Goal: Transaction & Acquisition: Purchase product/service

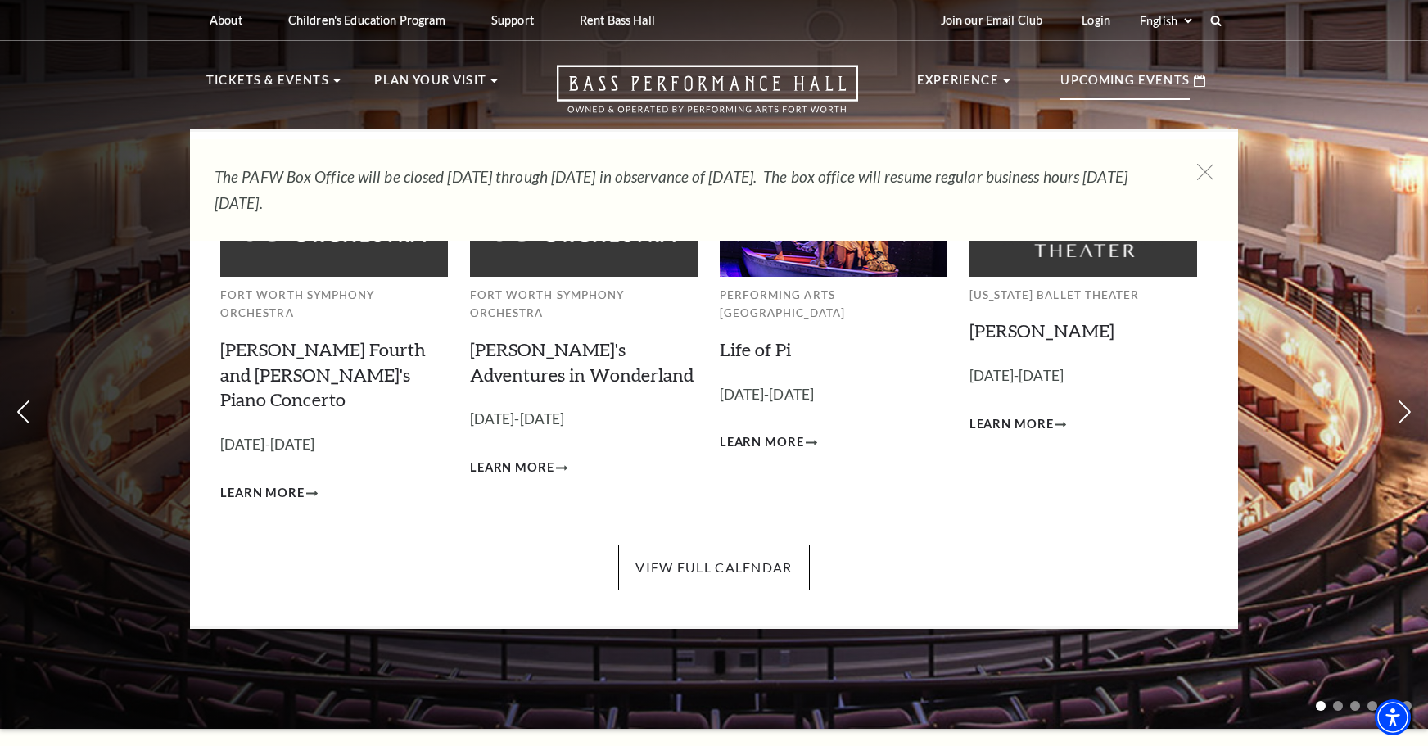
click at [1137, 81] on p "Upcoming Events" at bounding box center [1124, 84] width 129 height 29
click at [702, 544] on link "View Full Calendar" at bounding box center [713, 567] width 191 height 46
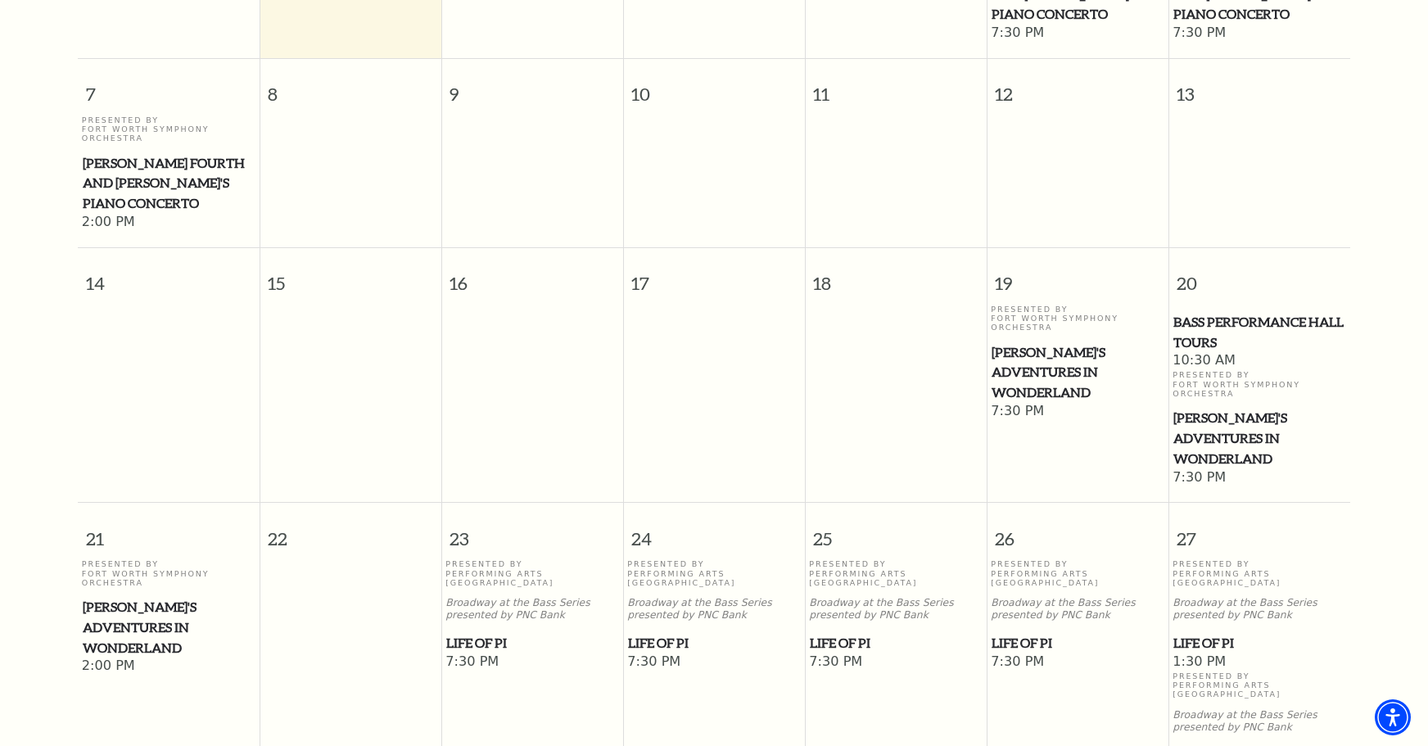
scroll to position [636, 0]
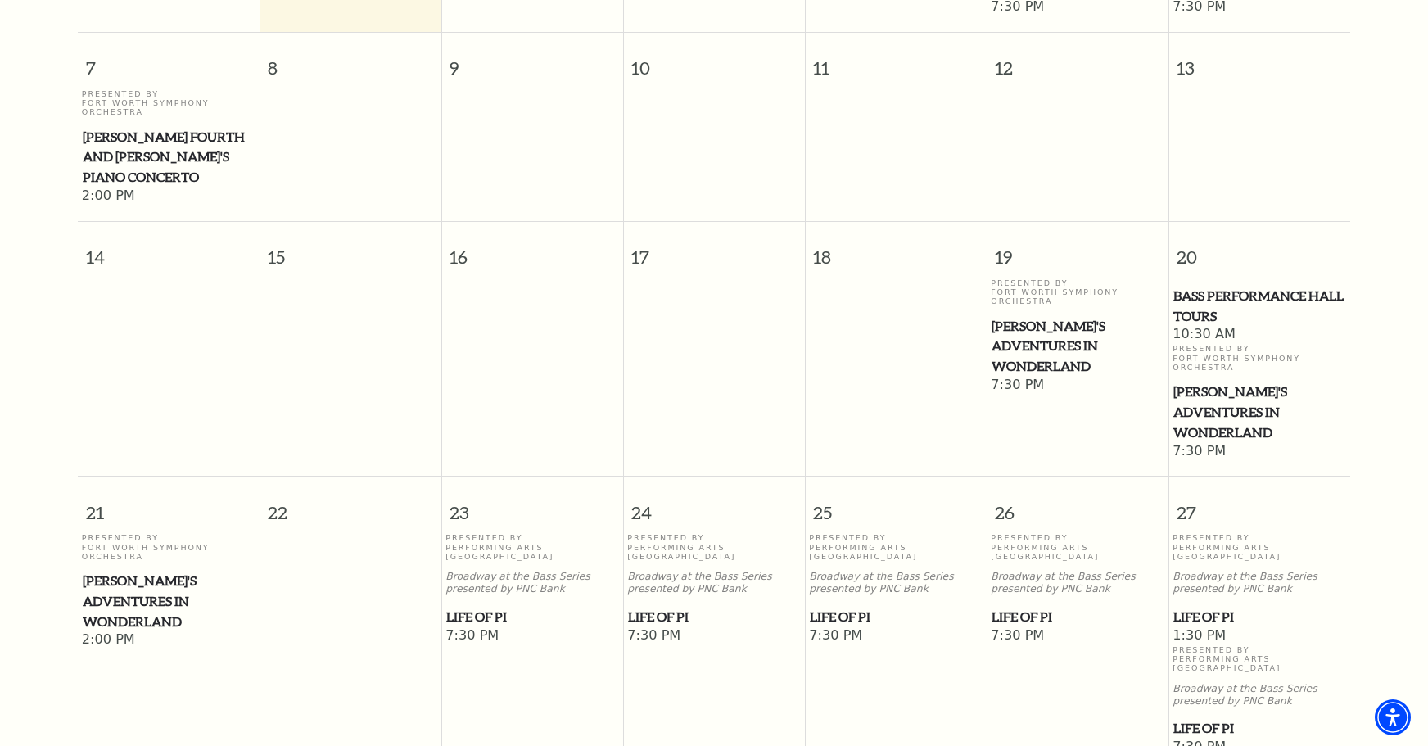
click at [484, 607] on span "Life of Pi" at bounding box center [532, 617] width 172 height 20
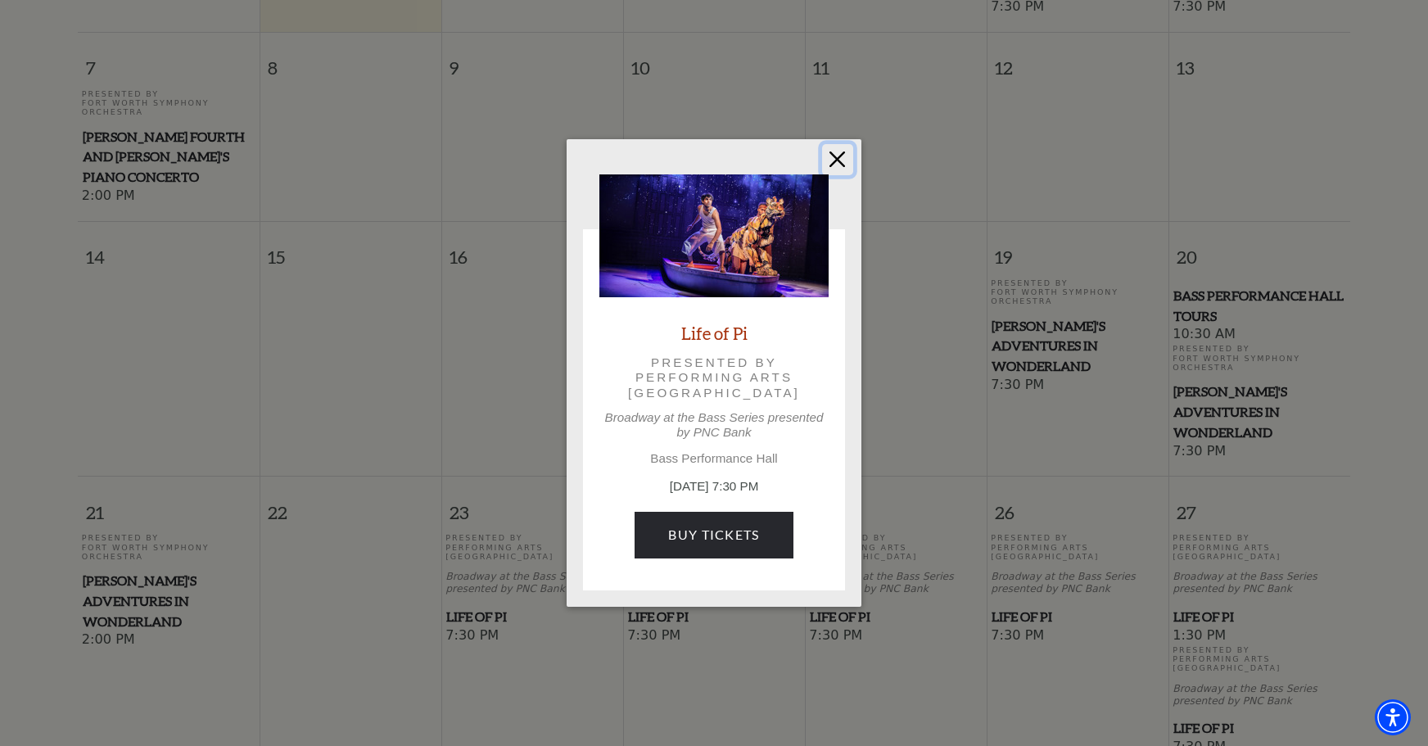
click at [840, 160] on button "Close" at bounding box center [837, 159] width 31 height 31
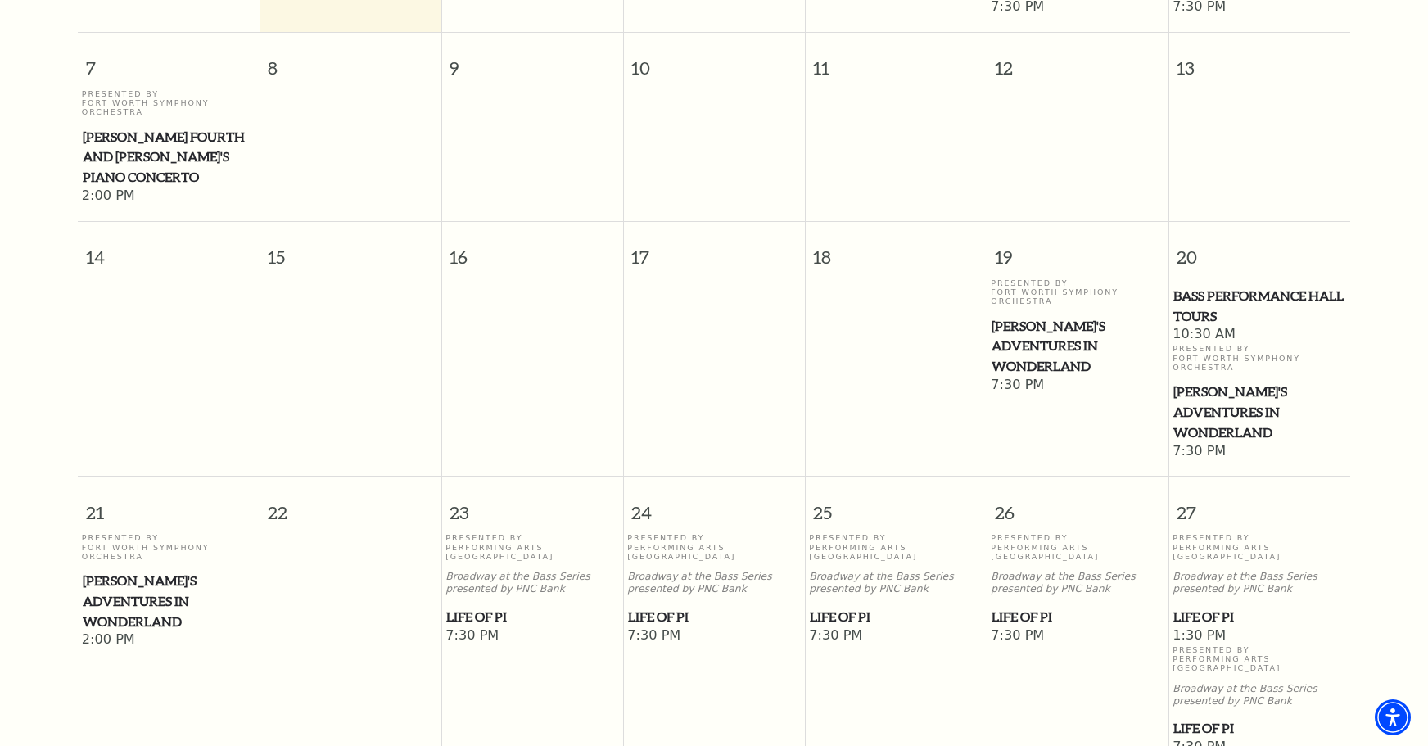
click at [1041, 607] on span "Life of Pi" at bounding box center [1077, 617] width 172 height 20
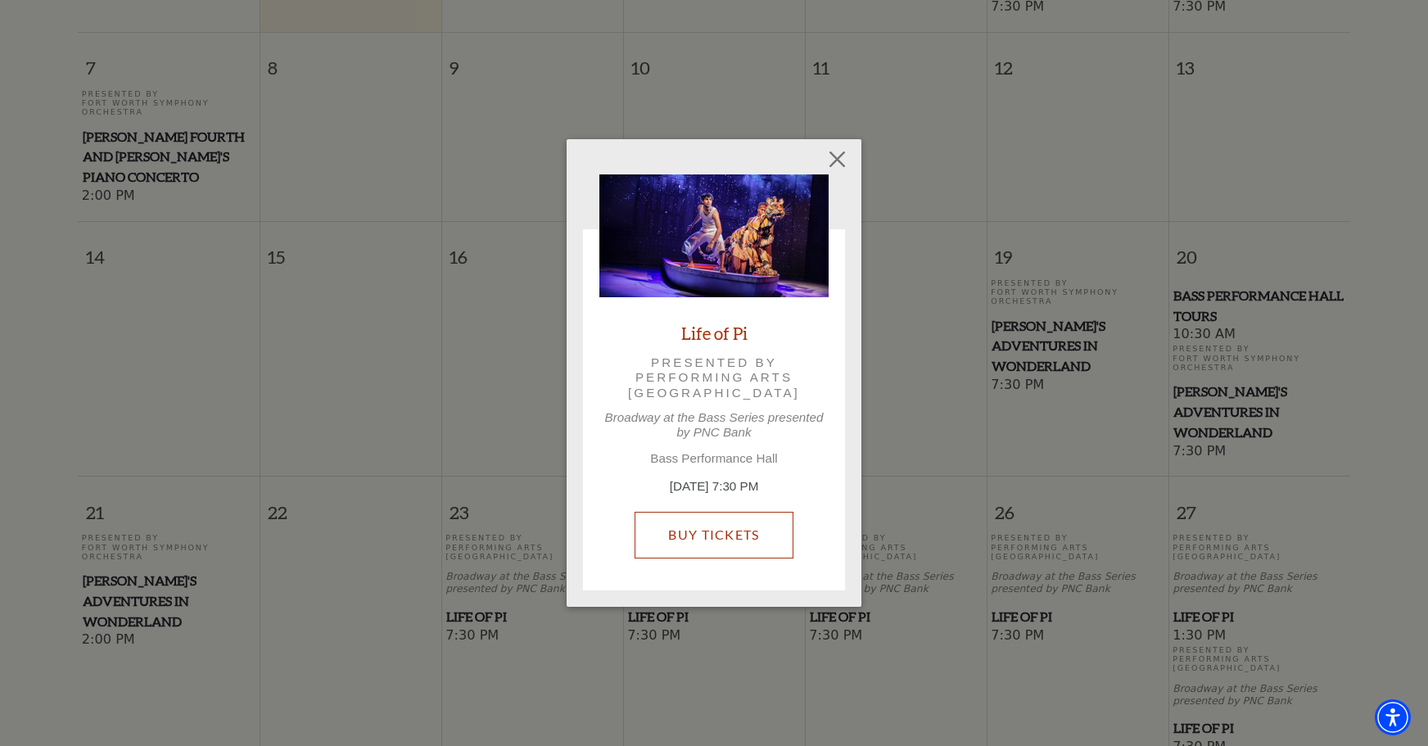
click at [702, 531] on link "Buy Tickets" at bounding box center [713, 535] width 158 height 46
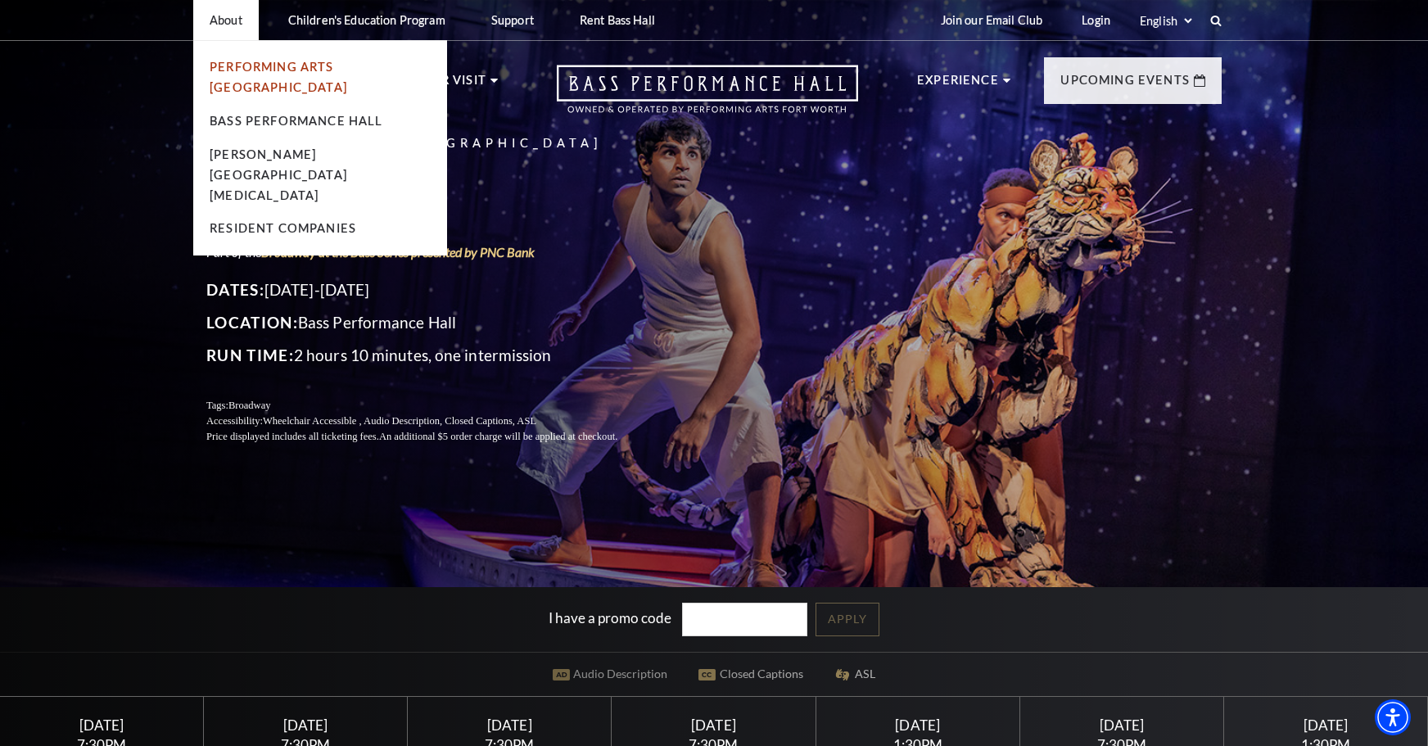
click at [242, 70] on link "Performing Arts [GEOGRAPHIC_DATA]" at bounding box center [279, 77] width 138 height 34
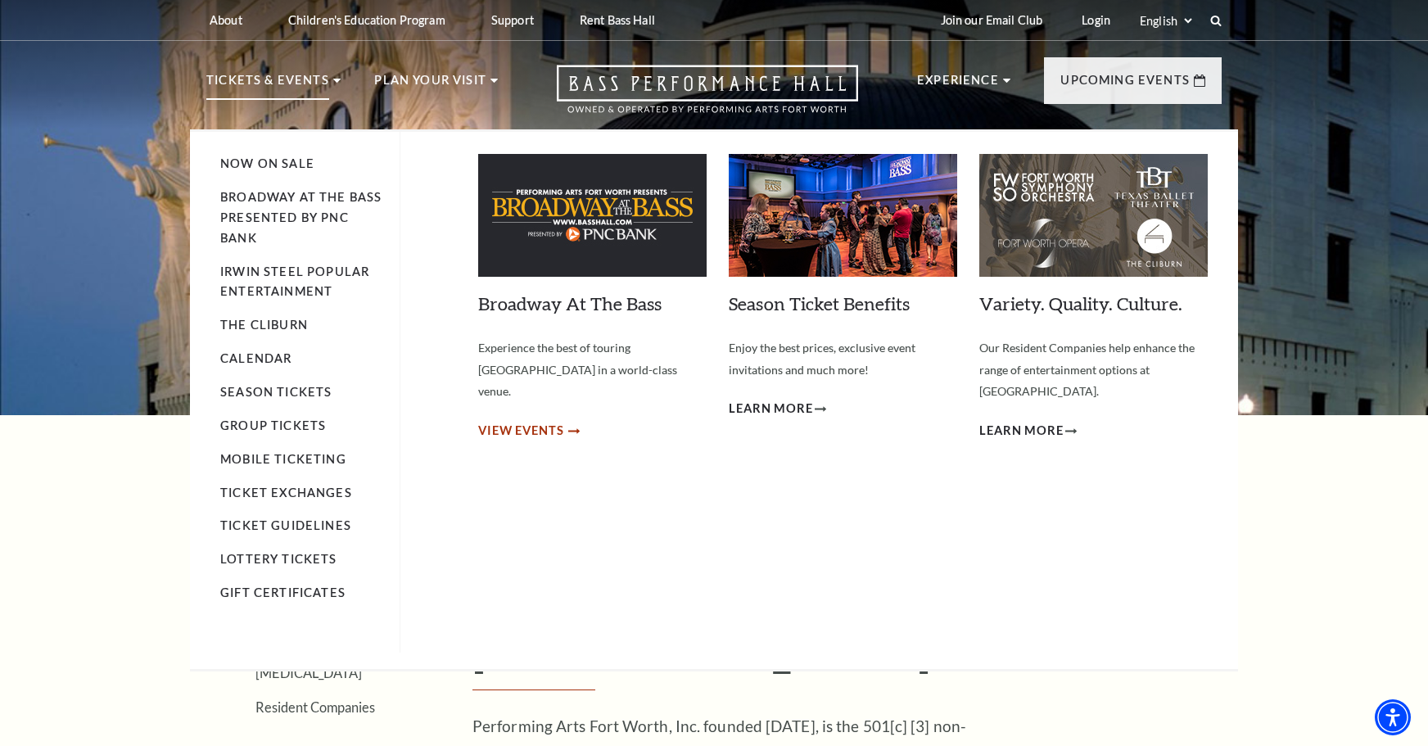
click at [560, 421] on span "View Events" at bounding box center [521, 431] width 86 height 20
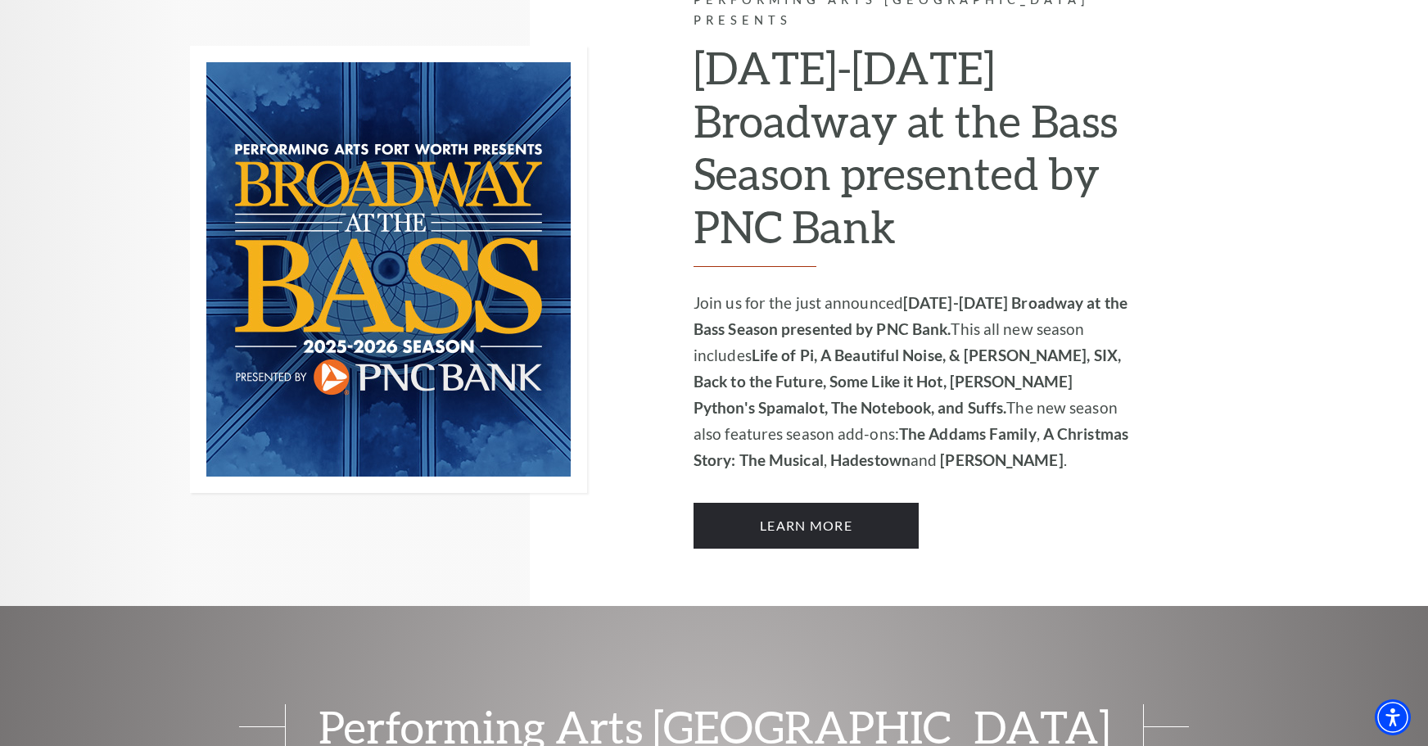
scroll to position [1146, 0]
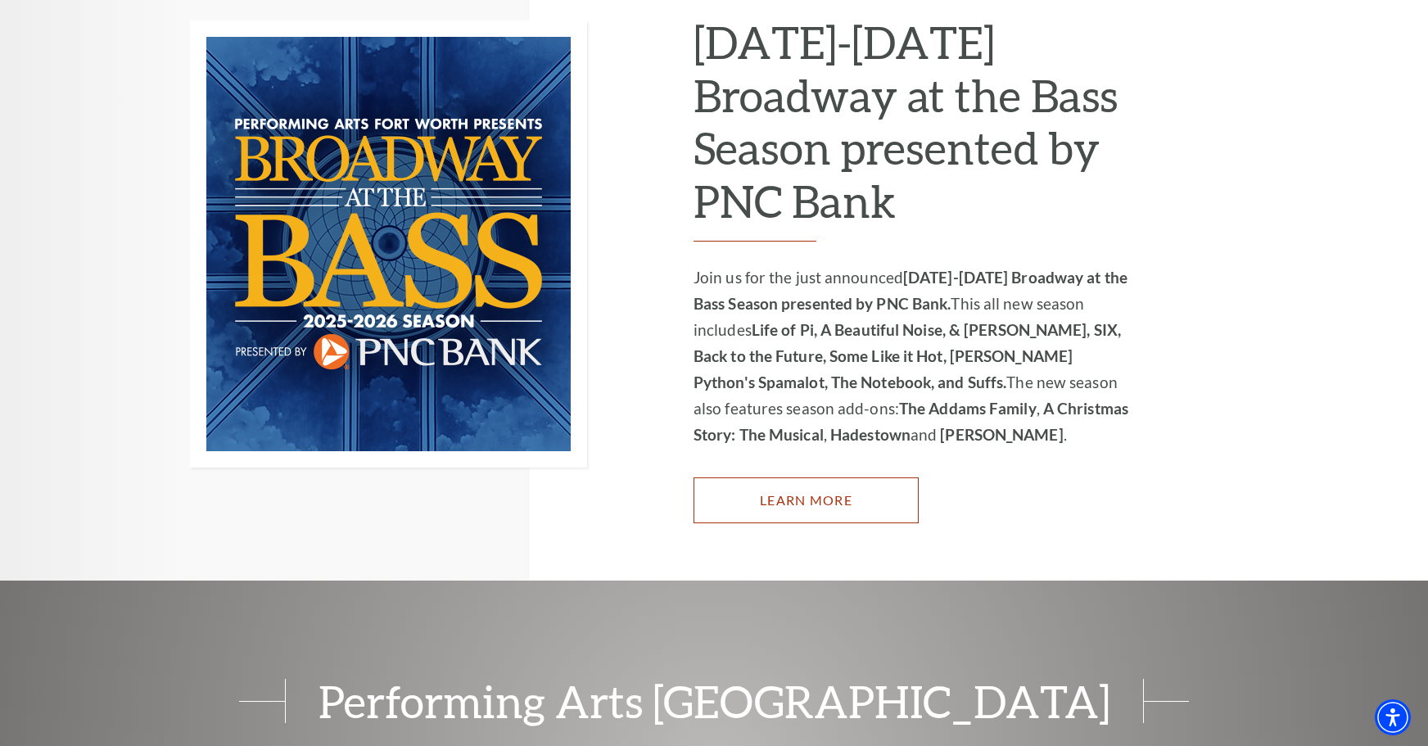
click at [803, 488] on link "Learn More" at bounding box center [805, 500] width 225 height 46
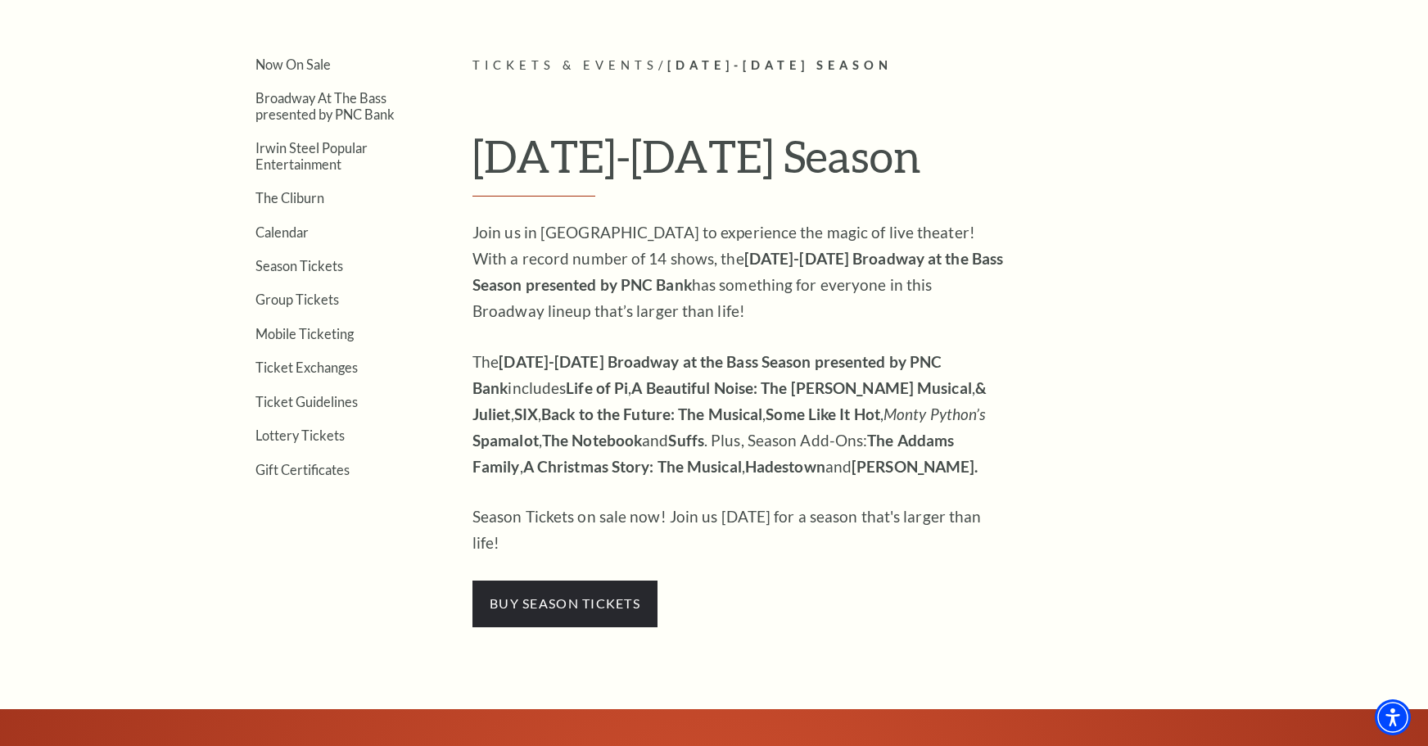
scroll to position [491, 0]
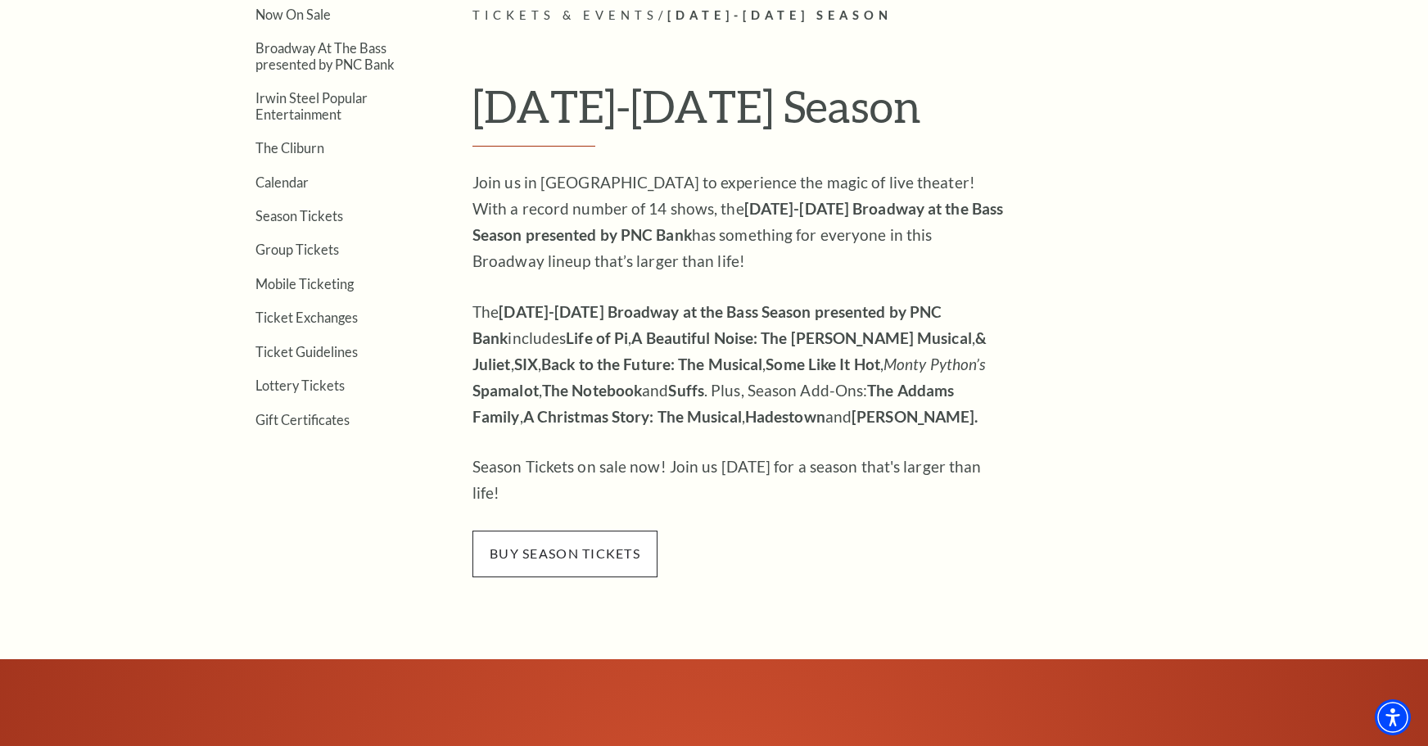
click at [564, 530] on span "buy season tickets" at bounding box center [564, 553] width 185 height 46
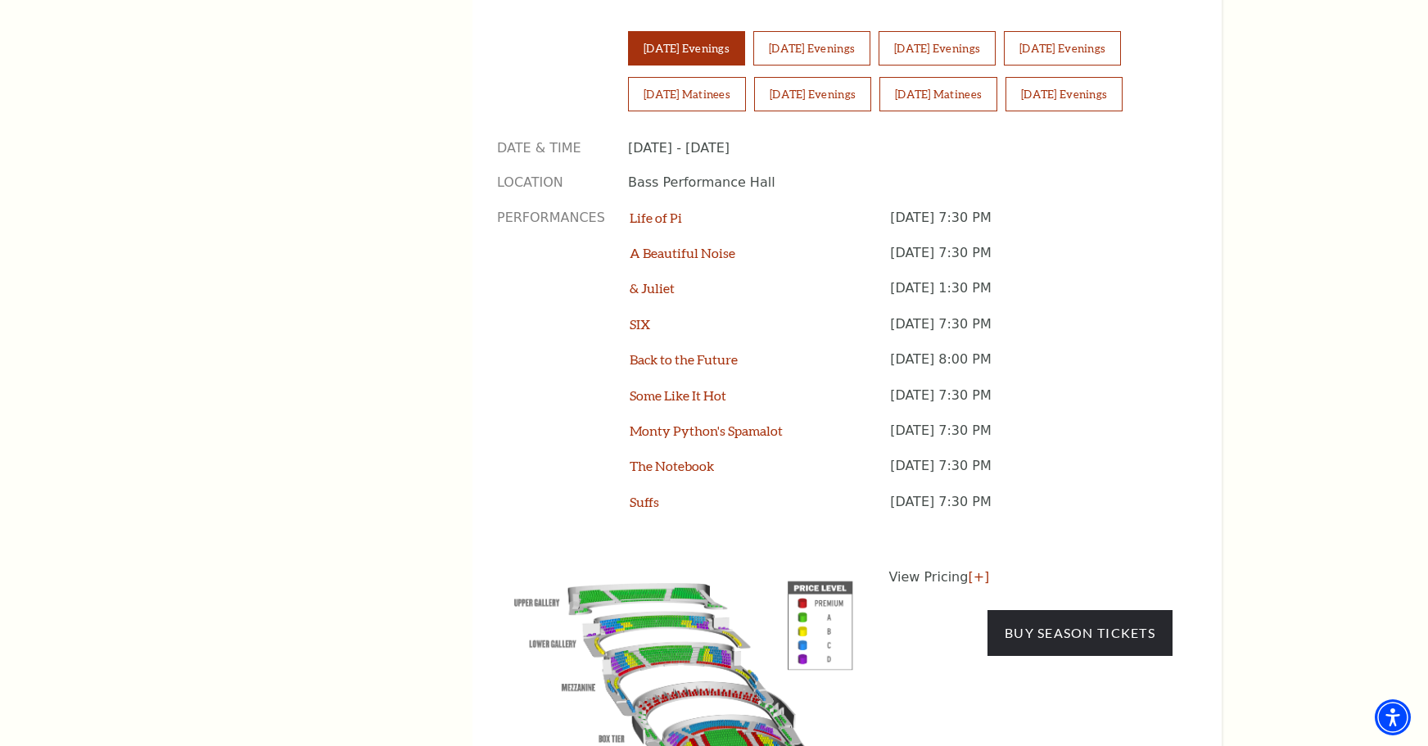
scroll to position [1310, 0]
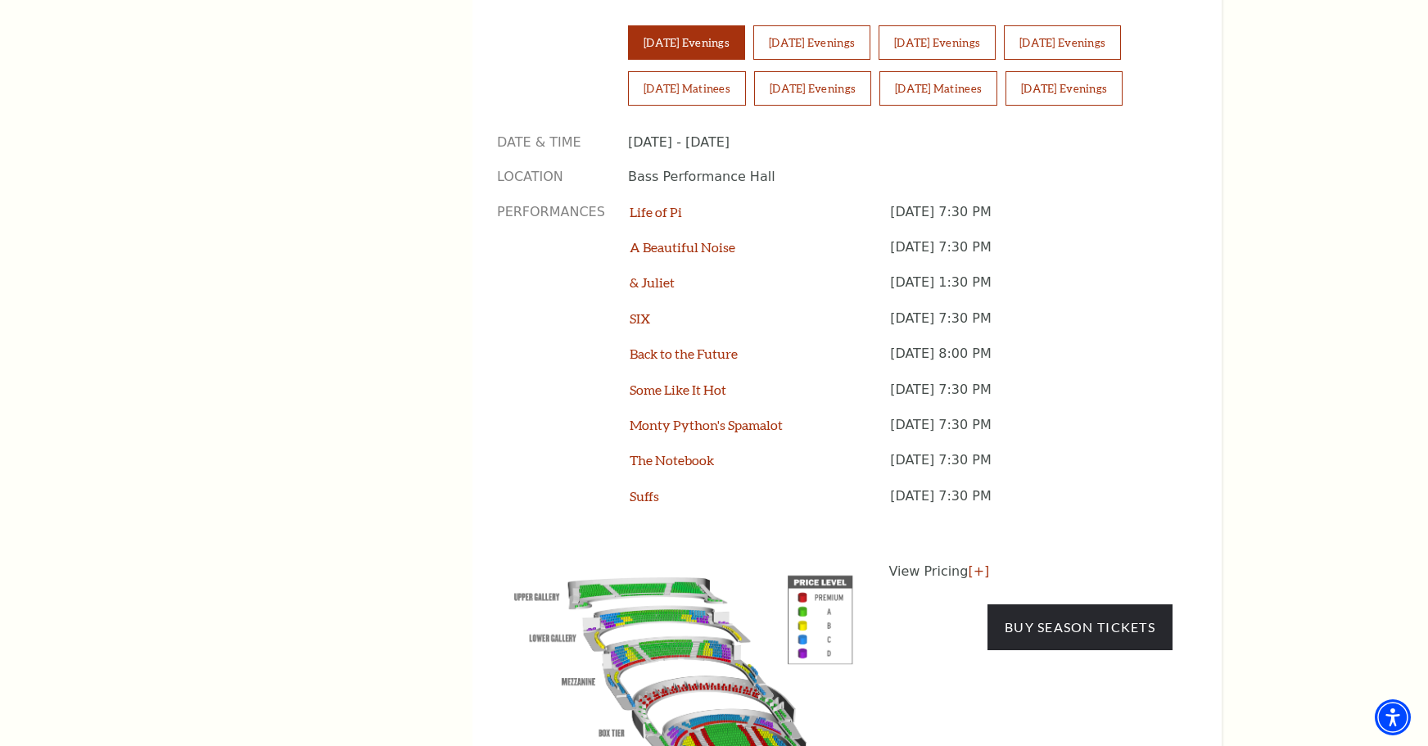
click at [742, 670] on img at bounding box center [683, 686] width 373 height 249
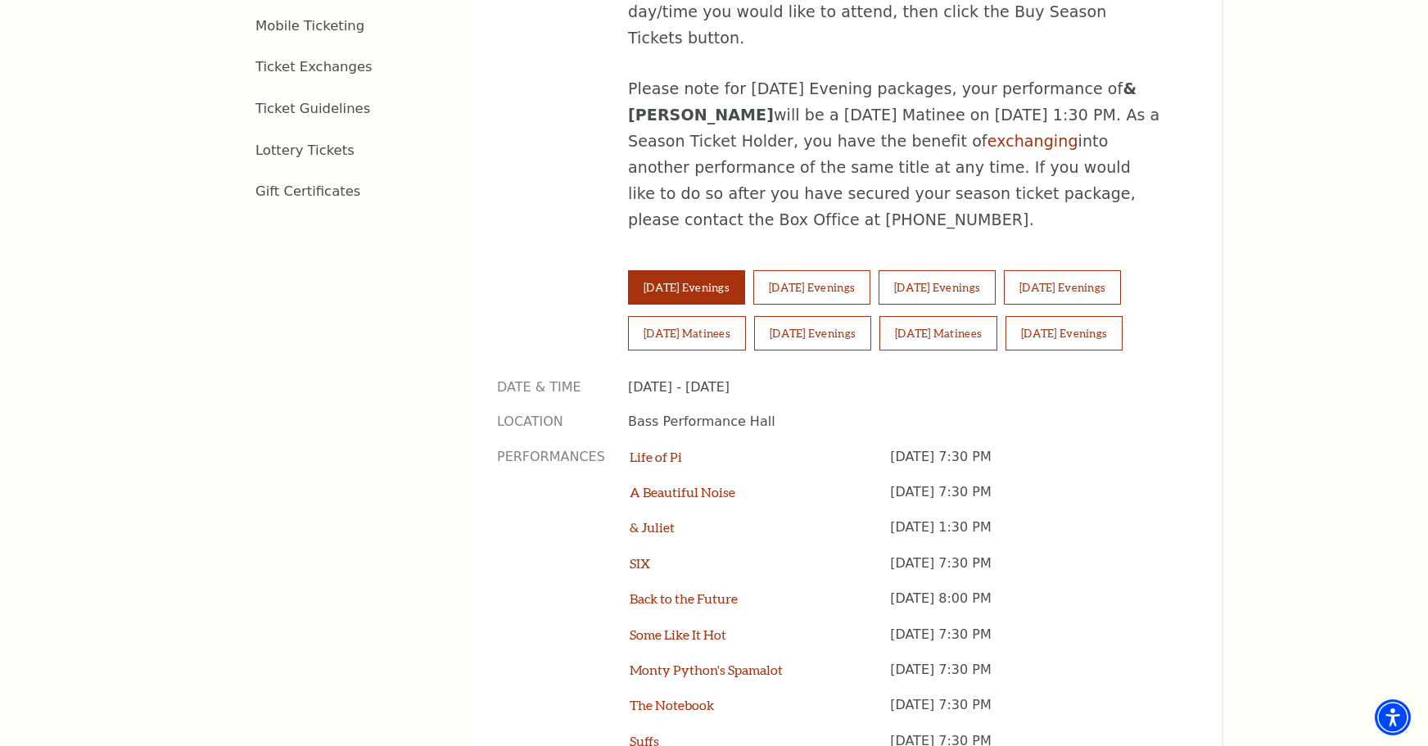
scroll to position [1064, 0]
click at [1121, 271] on button "Friday Evenings" at bounding box center [1062, 288] width 117 height 34
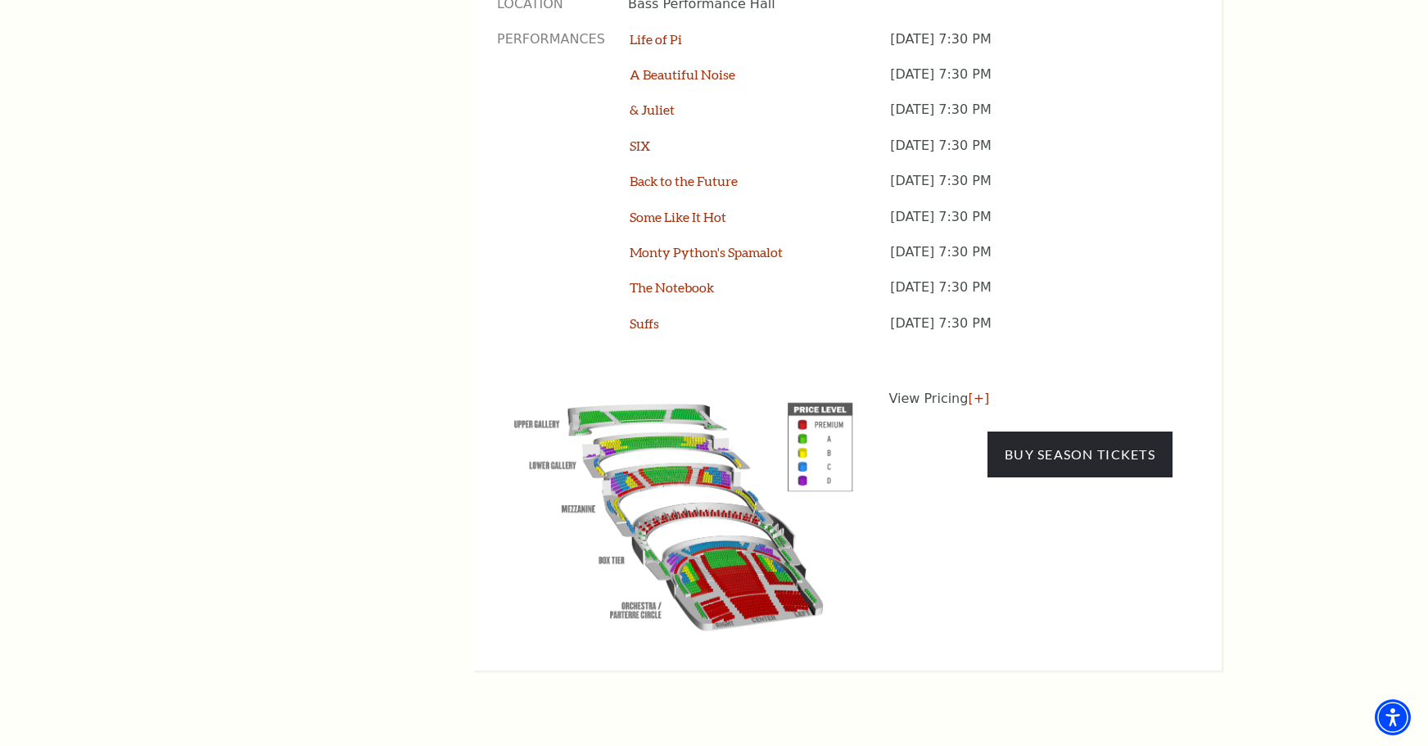
scroll to position [1555, 0]
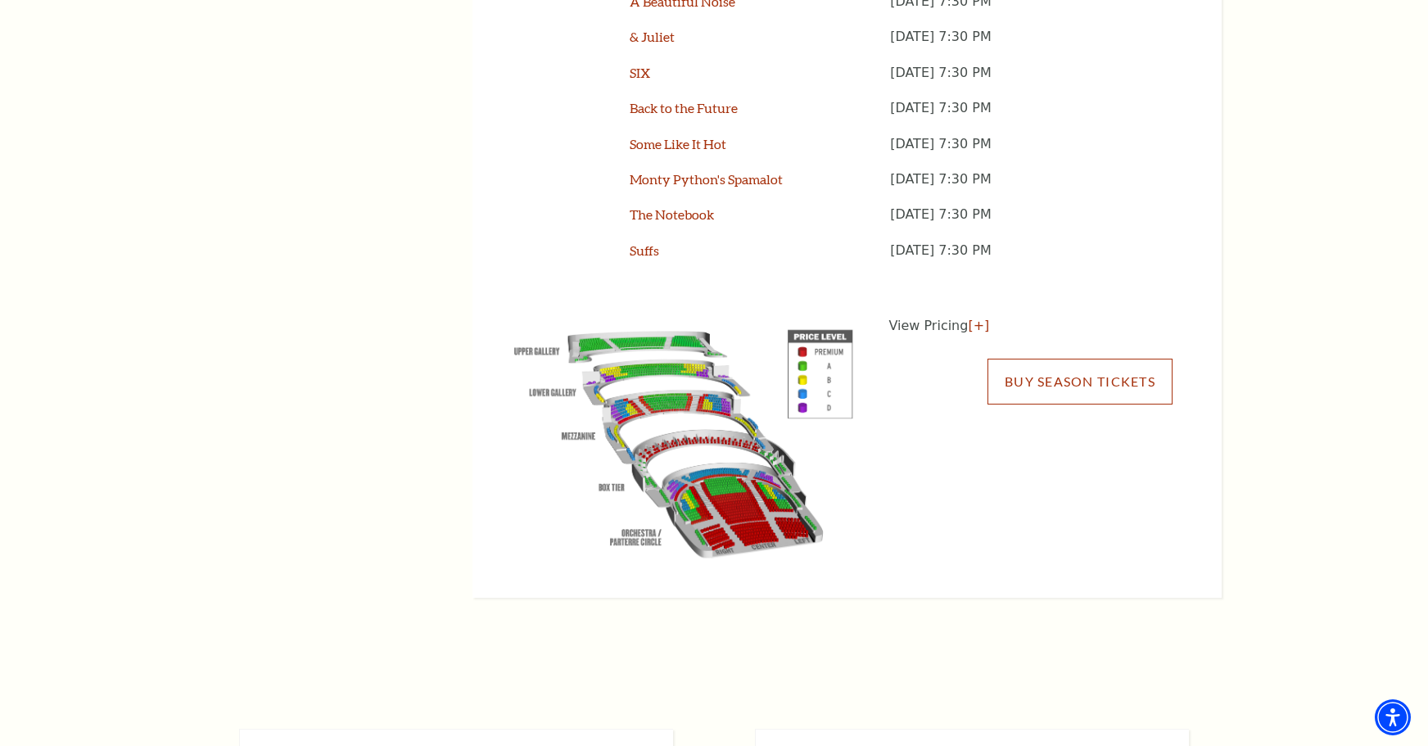
click at [1138, 359] on link "Buy Season Tickets" at bounding box center [1079, 382] width 185 height 46
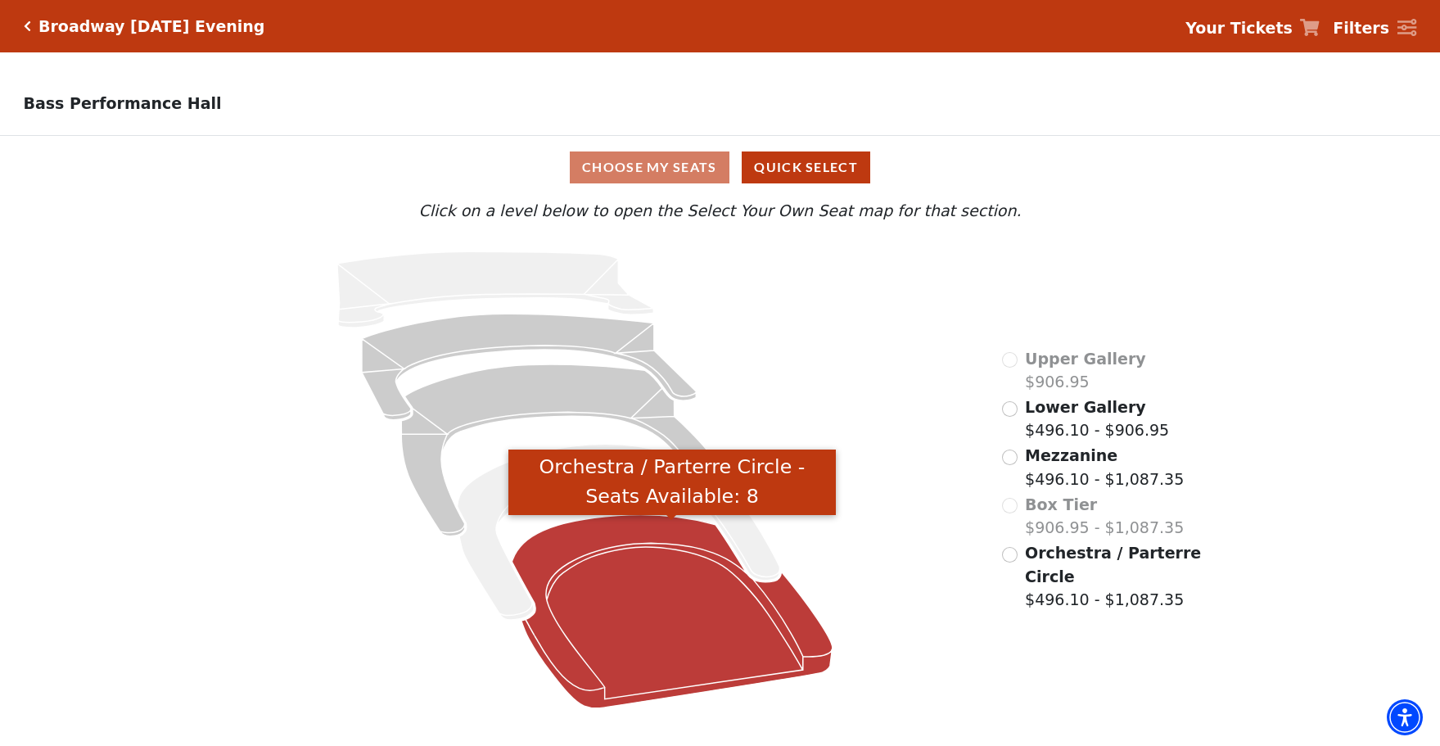
click at [664, 608] on icon "Orchestra / Parterre Circle - Seats Available: 8" at bounding box center [672, 611] width 321 height 193
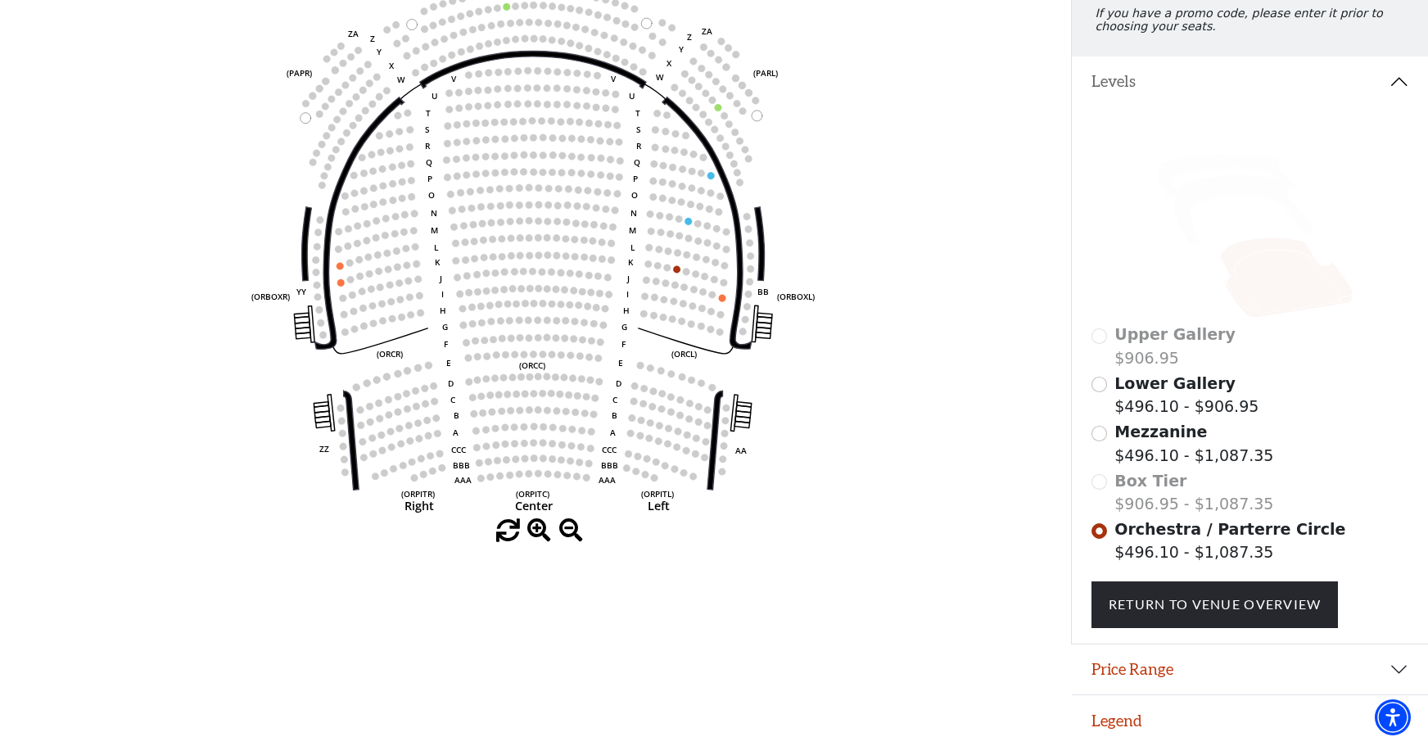
scroll to position [3, 0]
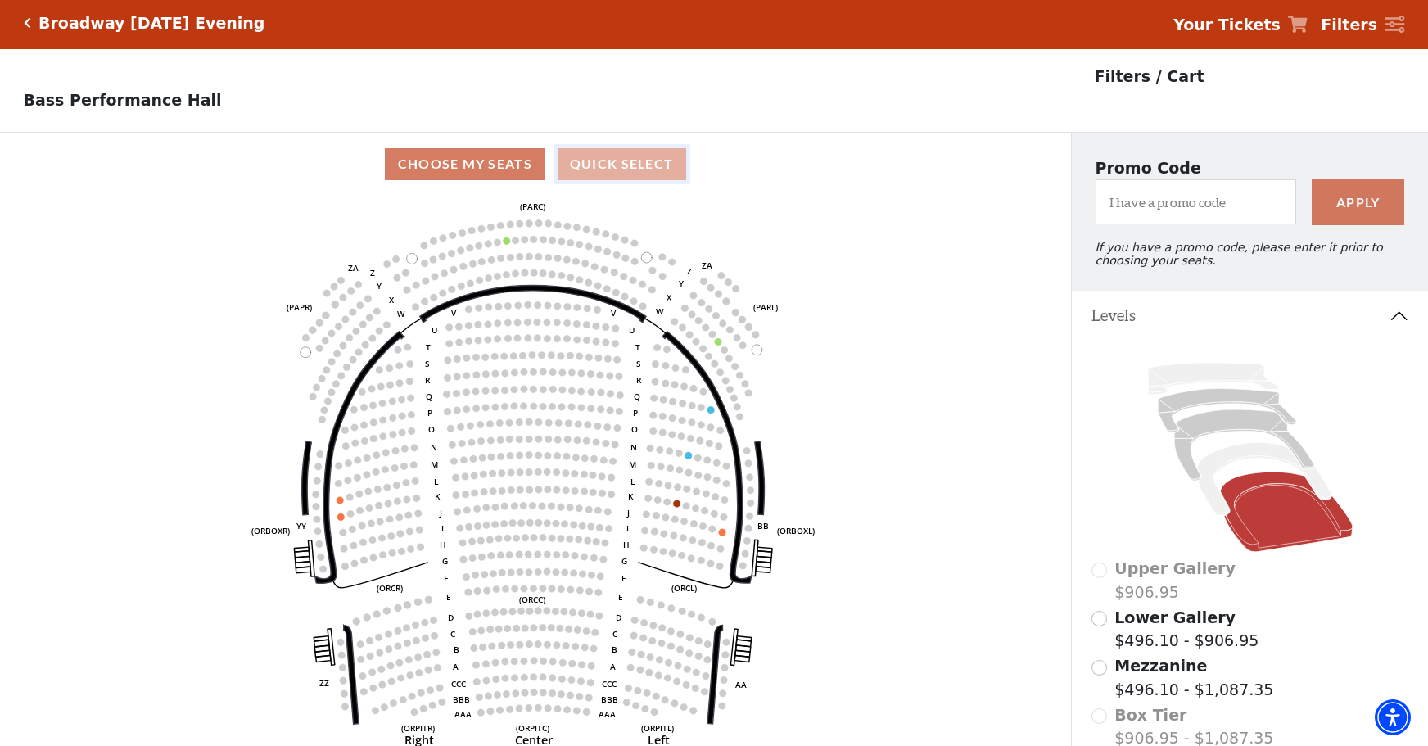
click at [635, 170] on button "Quick Select" at bounding box center [621, 164] width 129 height 32
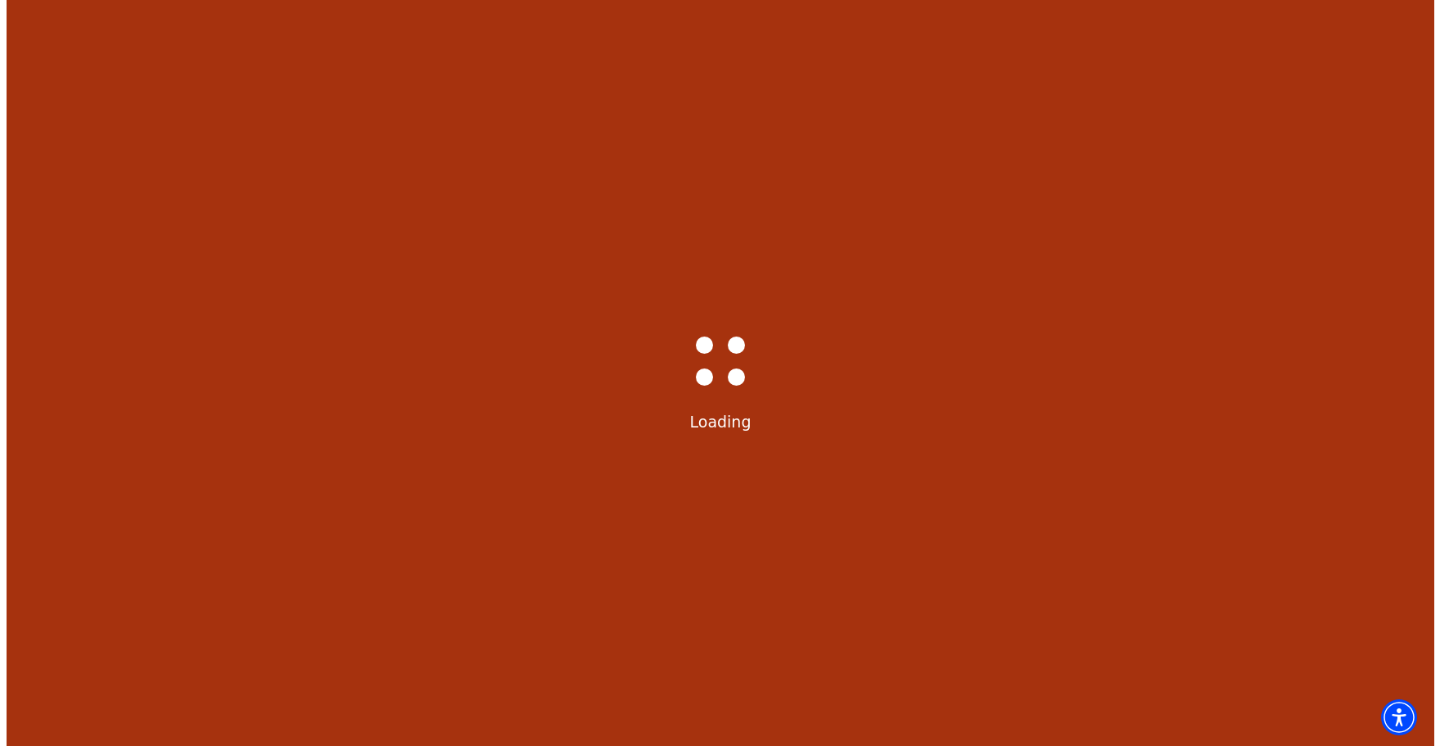
scroll to position [0, 0]
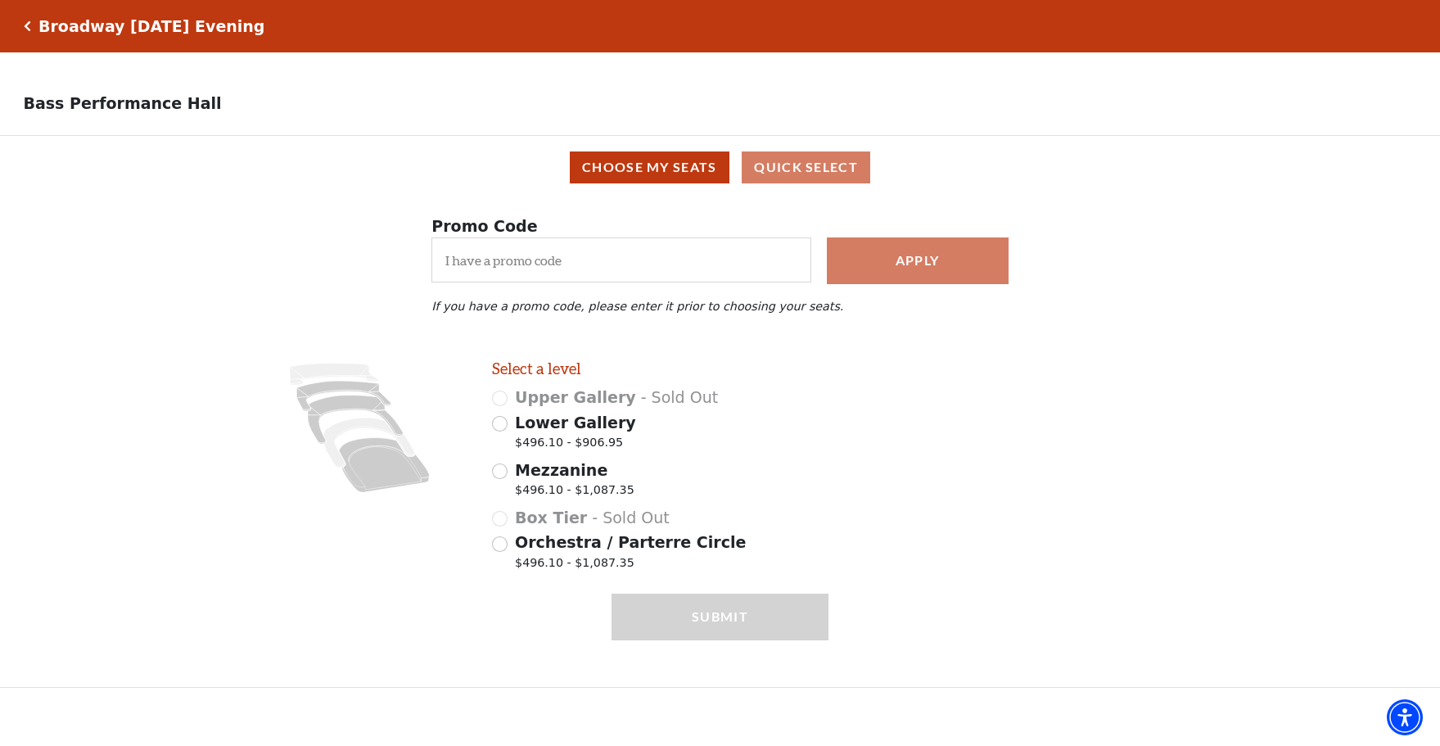
click at [25, 26] on icon "Click here to go back to filters" at bounding box center [27, 25] width 7 height 11
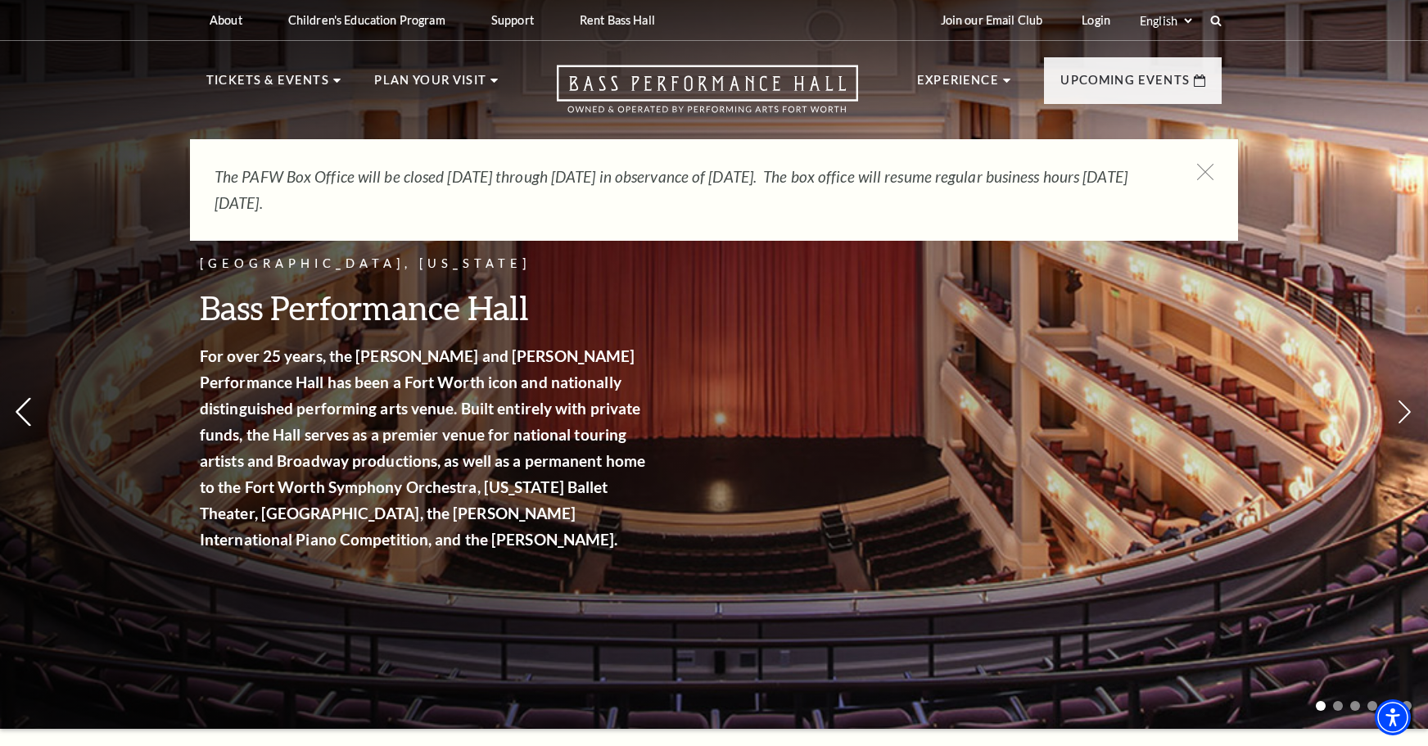
click at [24, 406] on icon at bounding box center [23, 412] width 17 height 29
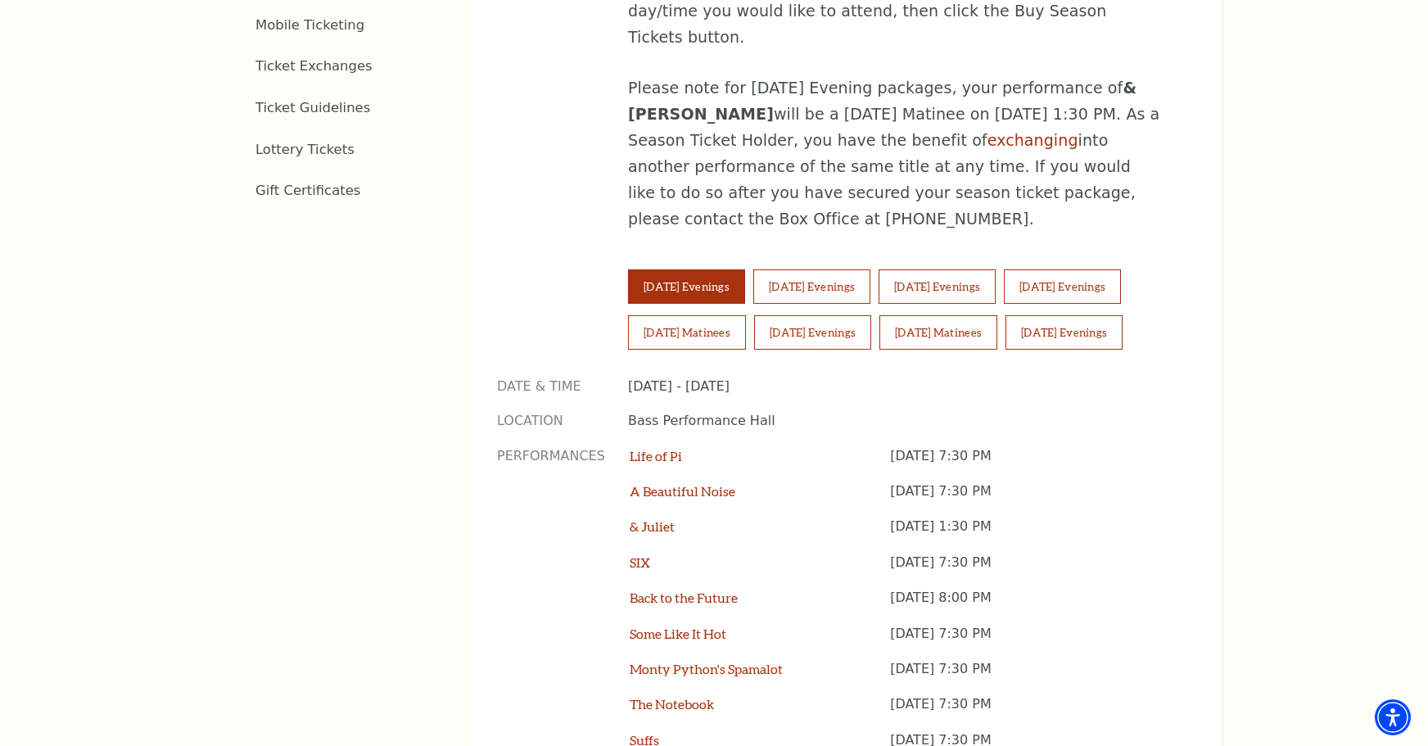
scroll to position [1064, 0]
click at [964, 317] on button "Sunday Matinees" at bounding box center [938, 334] width 118 height 34
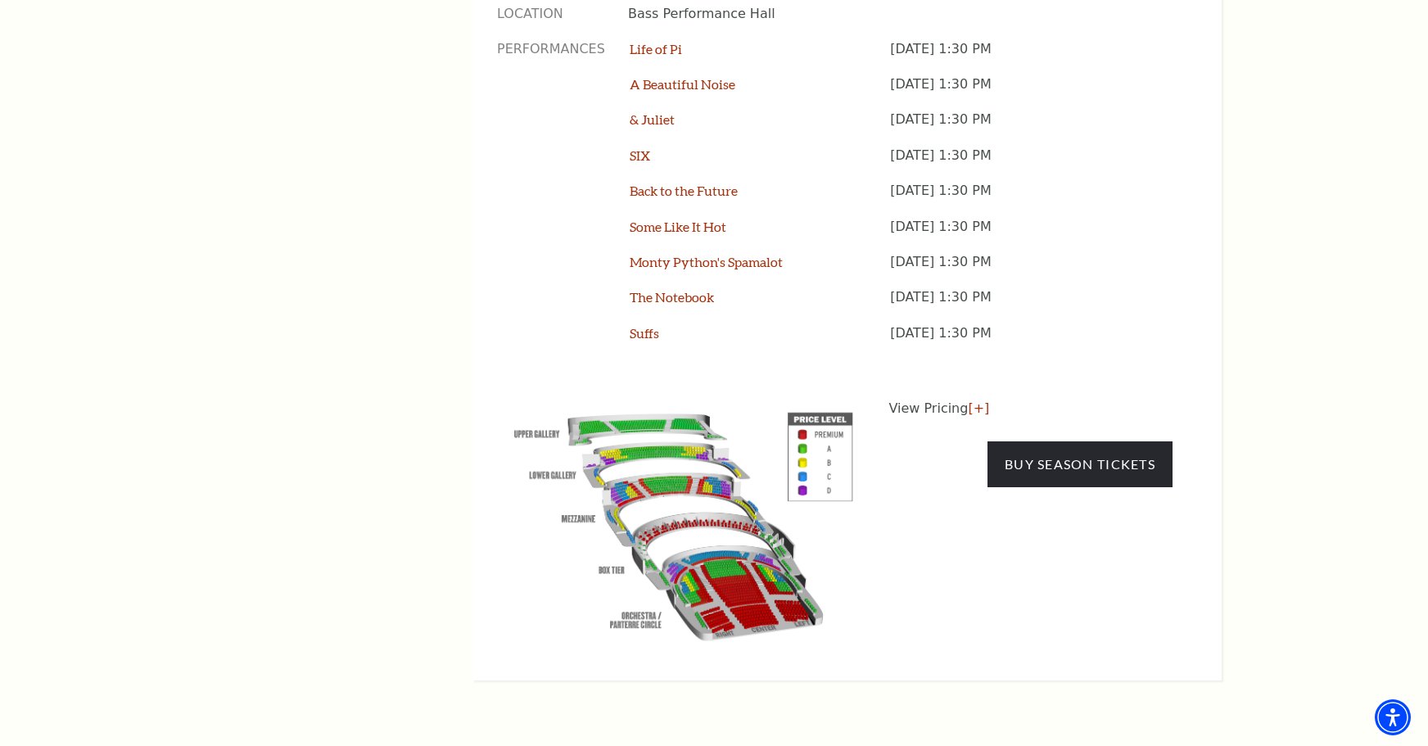
scroll to position [1474, 0]
click at [1099, 440] on link "Buy Season Tickets" at bounding box center [1079, 463] width 185 height 46
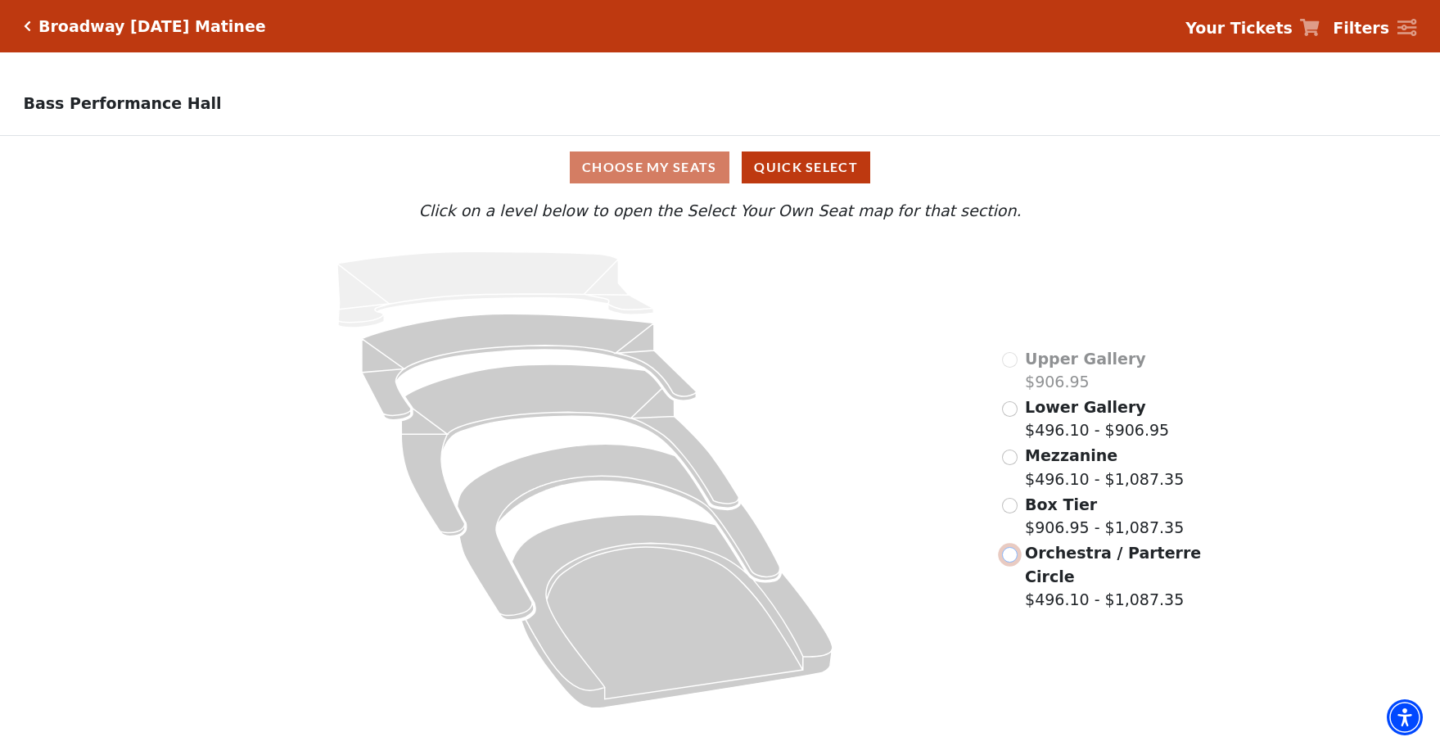
click at [1009, 561] on input "Orchestra / Parterre Circle$496.10 - $1,087.35\a" at bounding box center [1010, 555] width 16 height 16
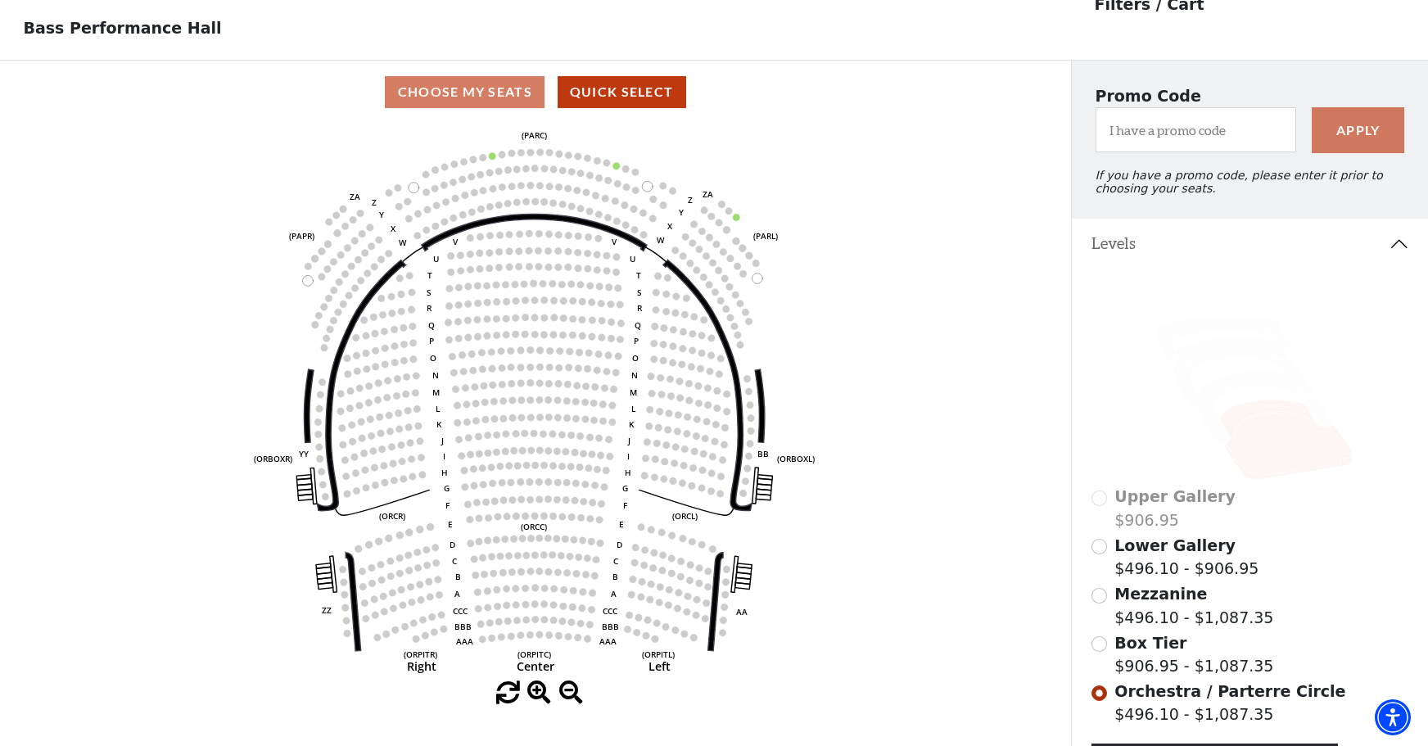
scroll to position [76, 0]
click at [1221, 395] on icon at bounding box center [1263, 405] width 133 height 73
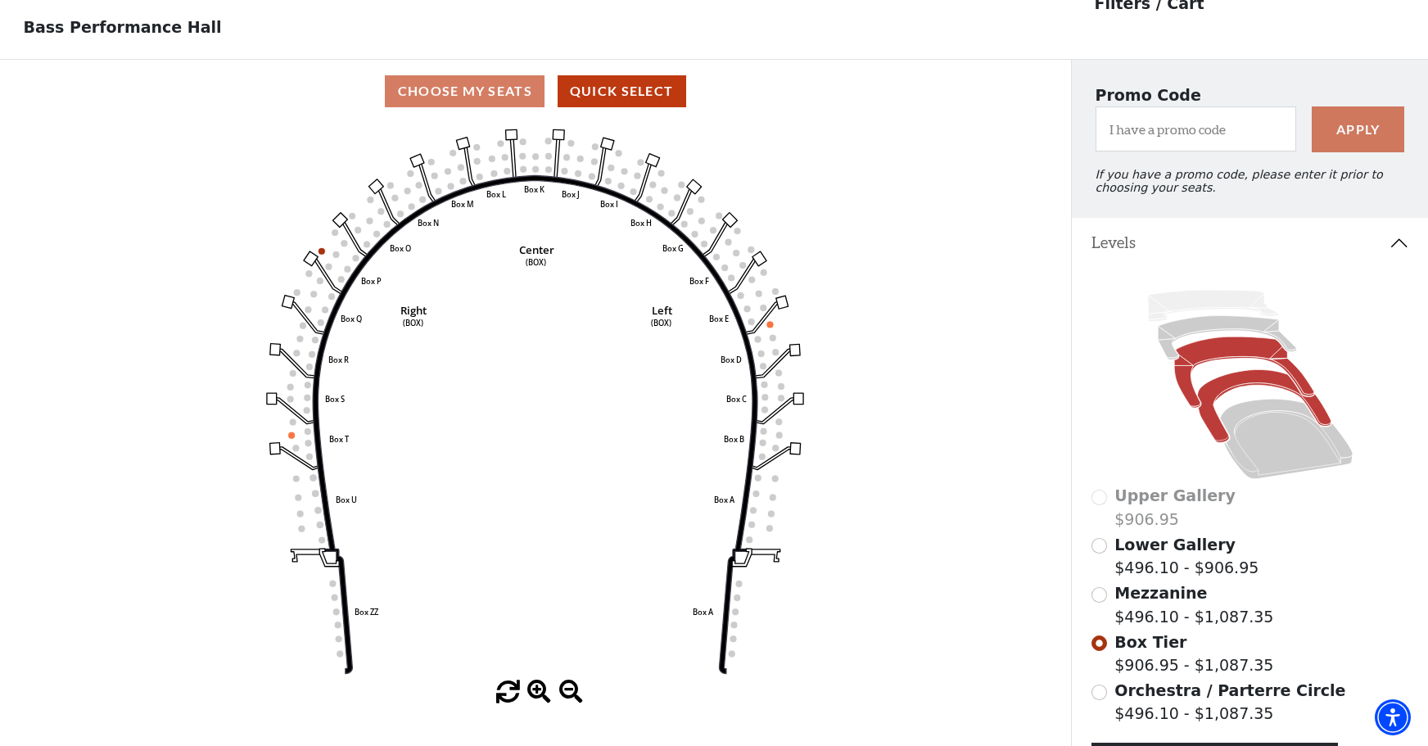
click at [1228, 360] on icon at bounding box center [1243, 371] width 139 height 71
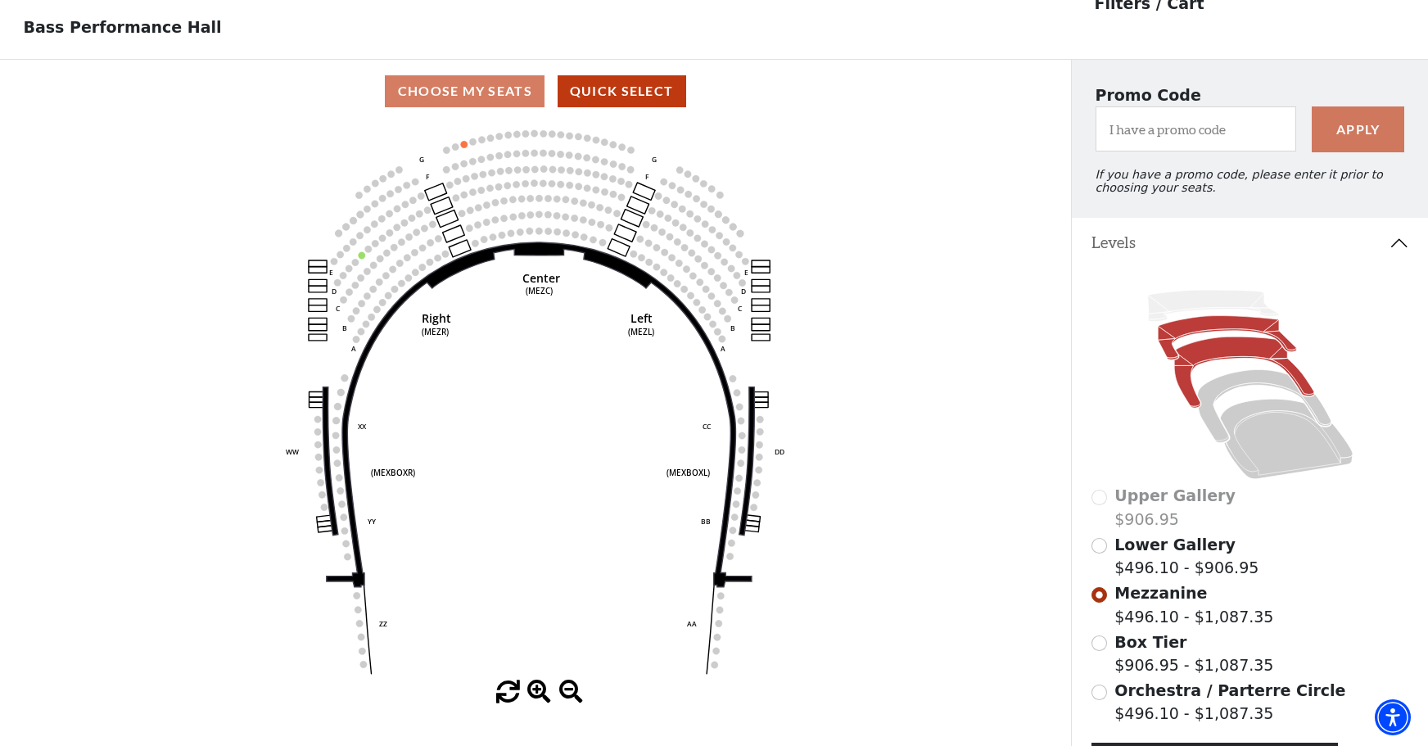
click at [1223, 331] on icon at bounding box center [1227, 337] width 138 height 44
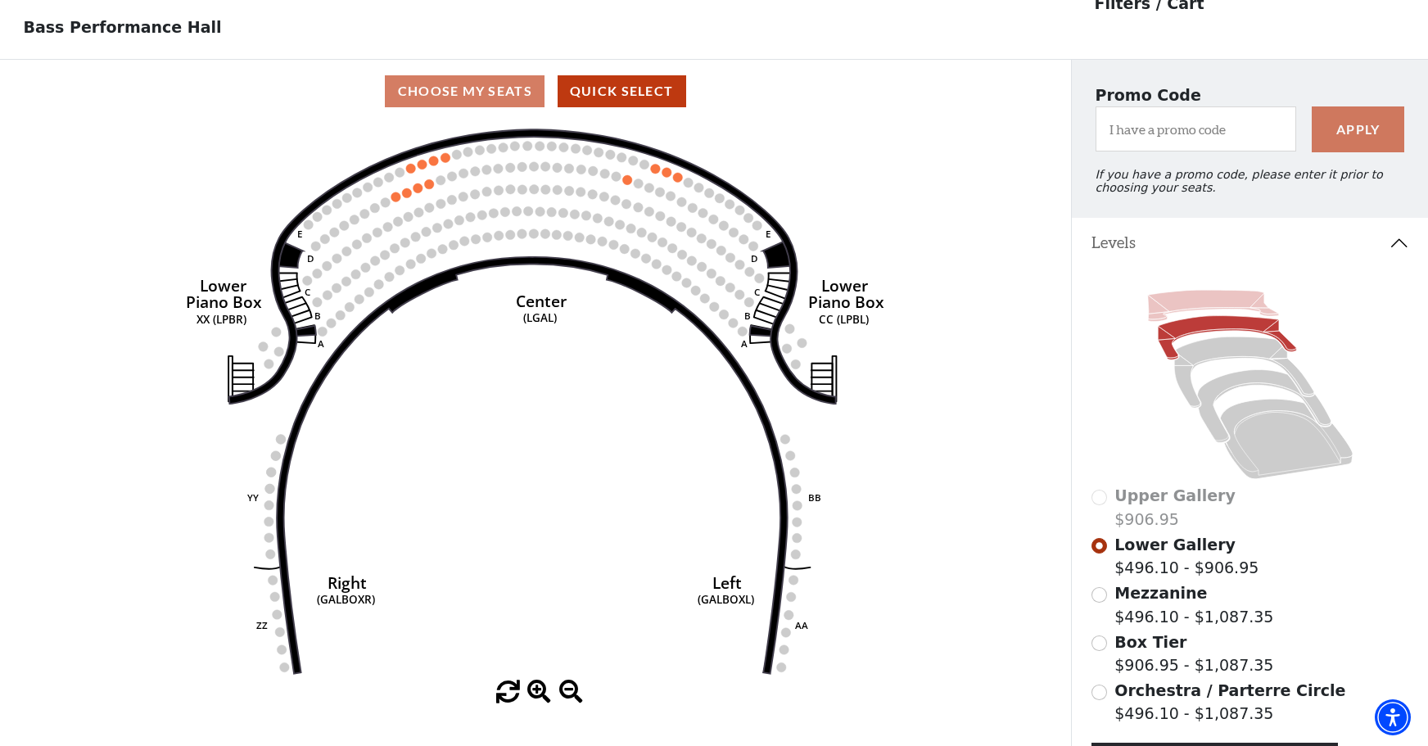
click at [1185, 314] on icon at bounding box center [1212, 305] width 131 height 31
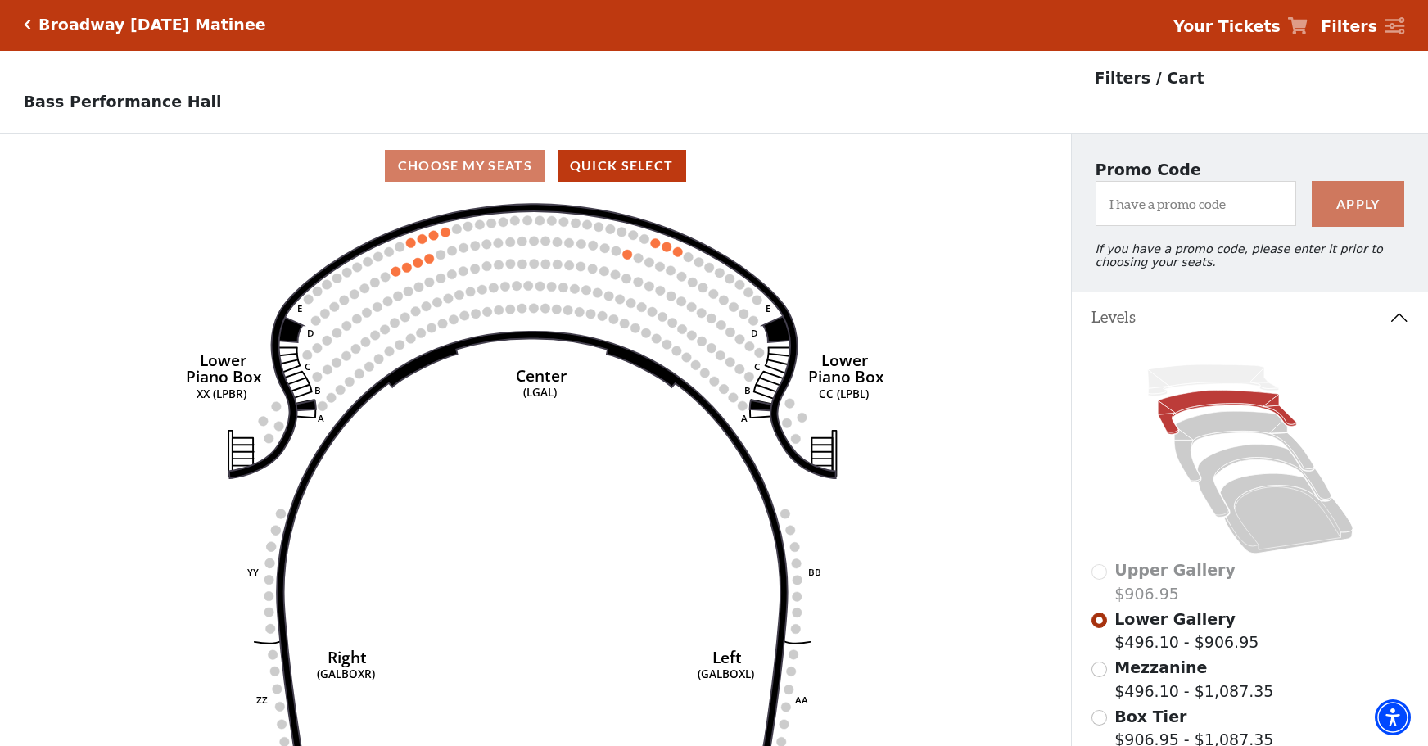
scroll to position [0, 0]
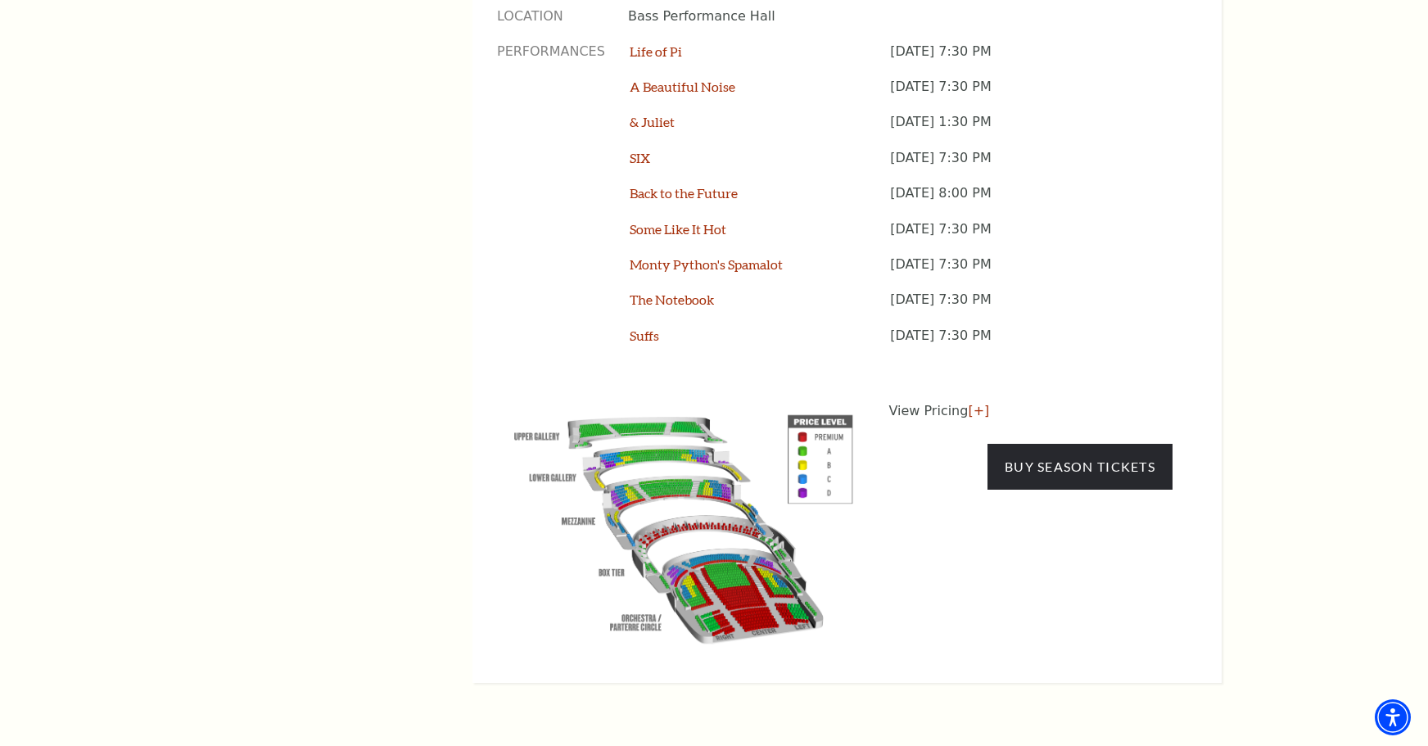
scroll to position [1474, 0]
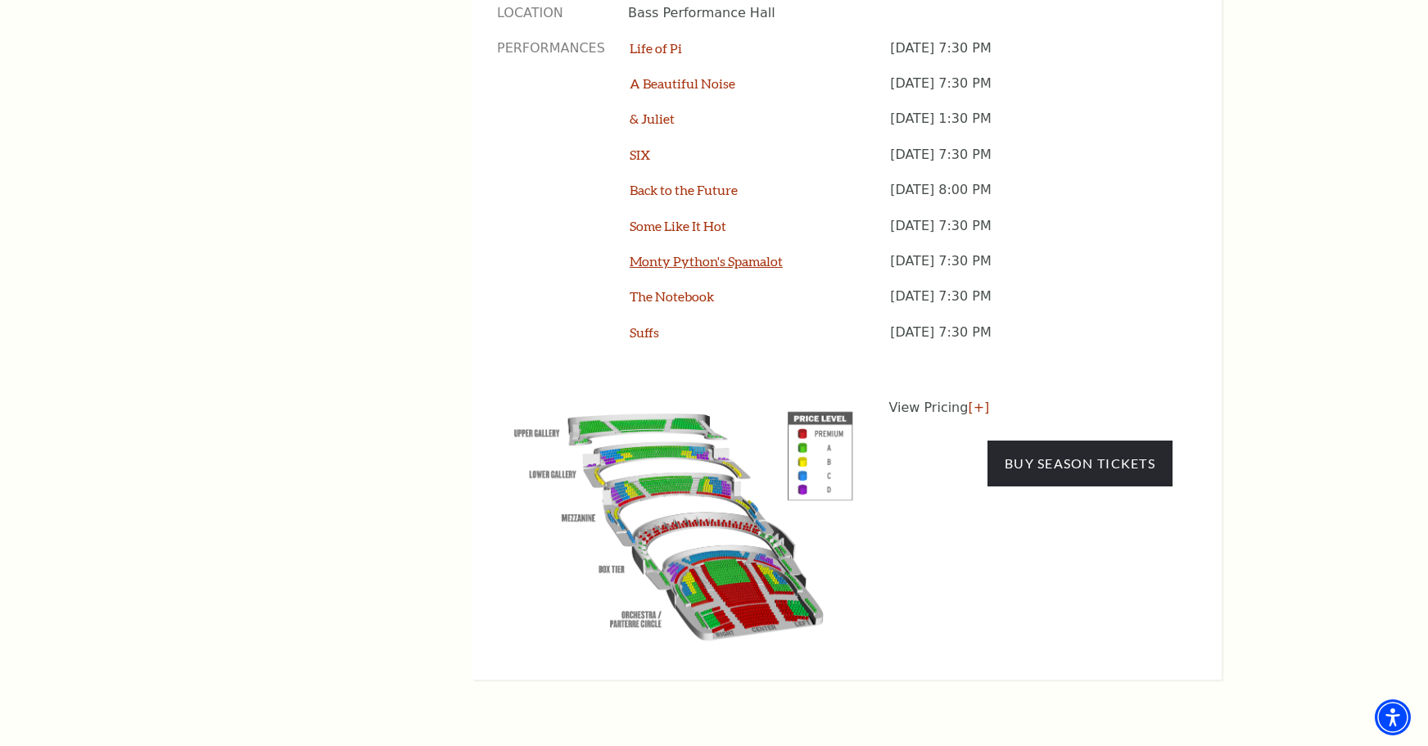
click at [652, 253] on link "Monty Python's Spamalot" at bounding box center [706, 261] width 153 height 16
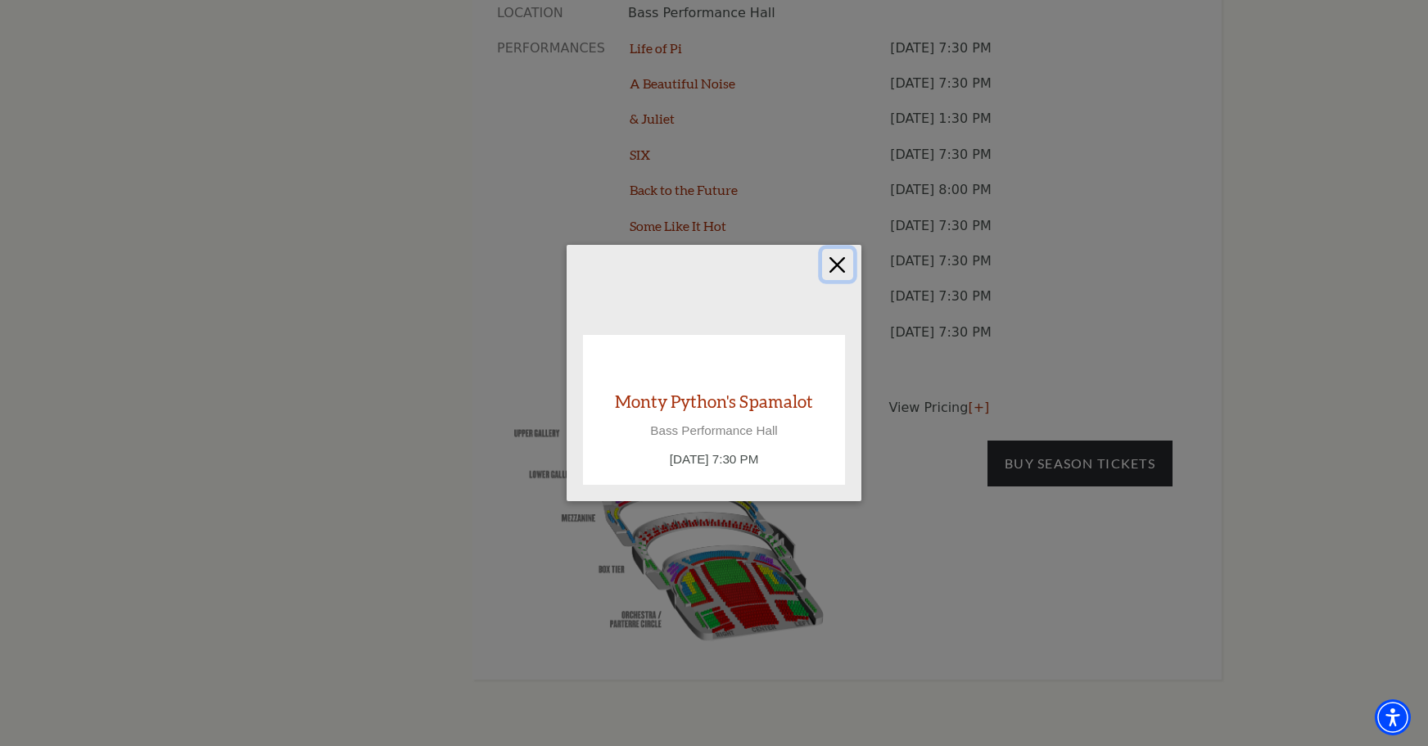
click at [839, 264] on button "Close" at bounding box center [837, 264] width 31 height 31
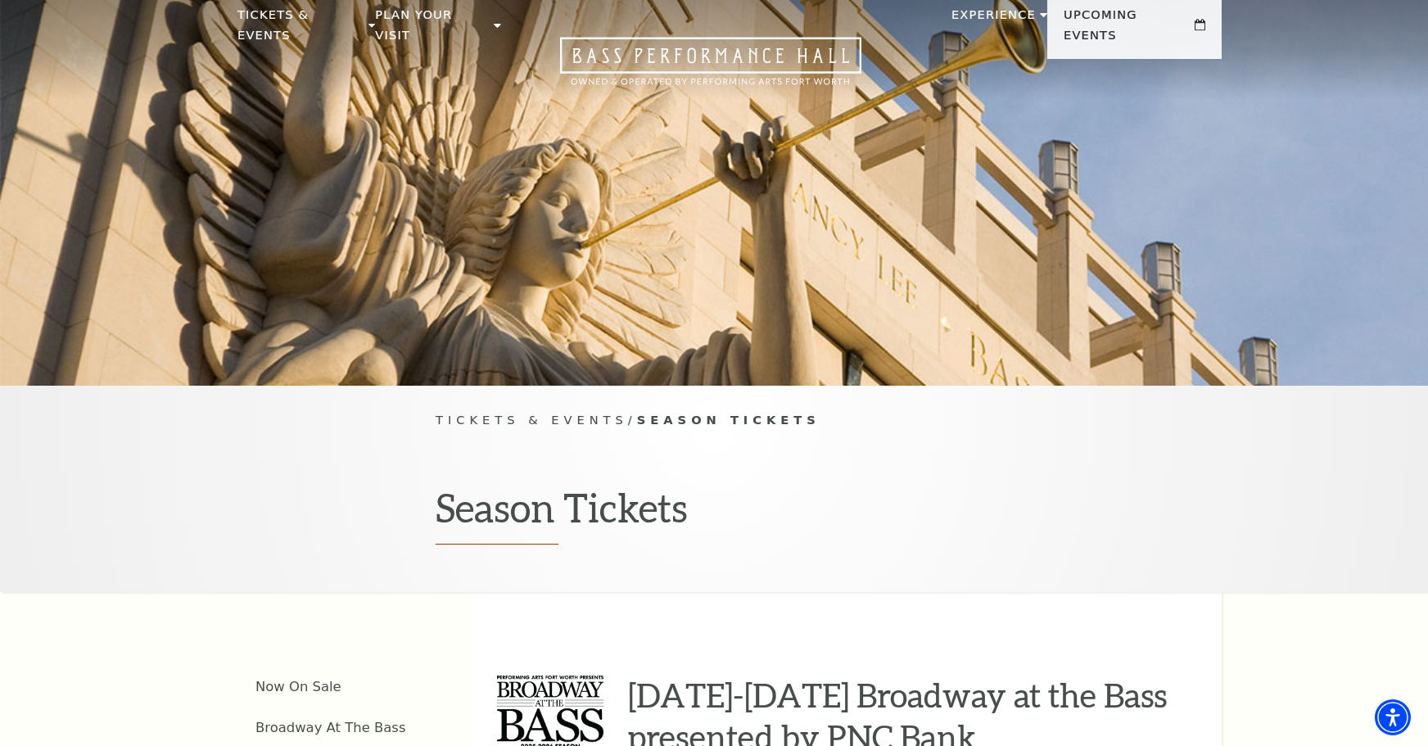
scroll to position [0, 0]
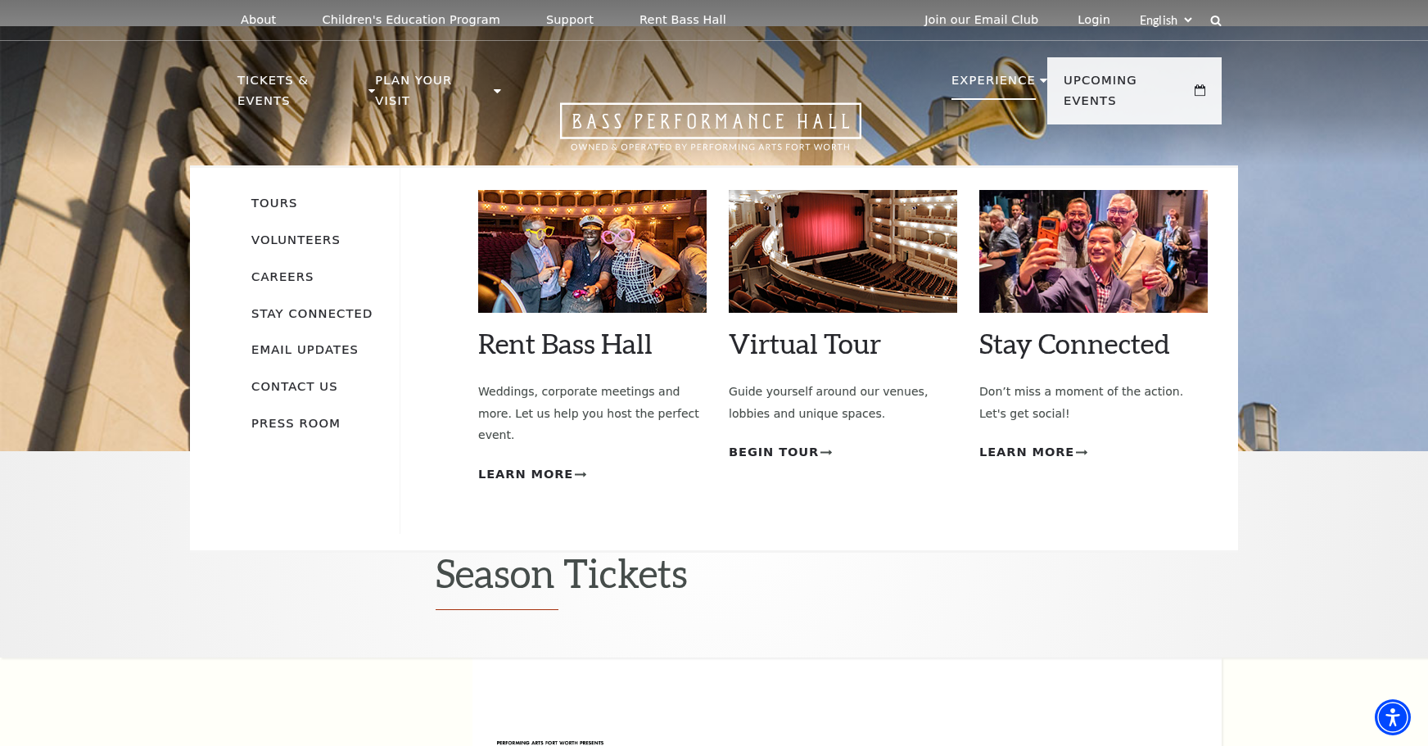
click at [833, 235] on img at bounding box center [843, 251] width 228 height 123
click at [797, 442] on span "Begin Tour" at bounding box center [774, 452] width 90 height 20
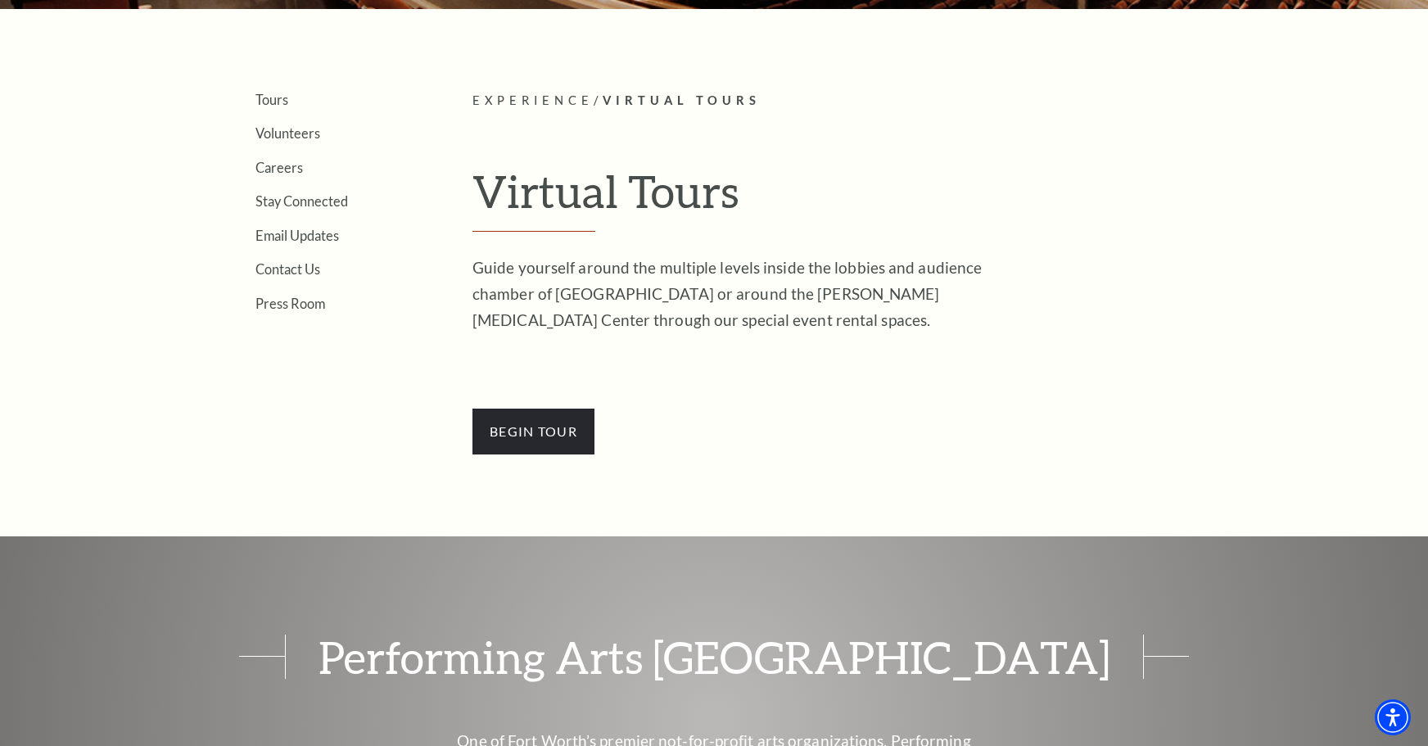
scroll to position [409, 0]
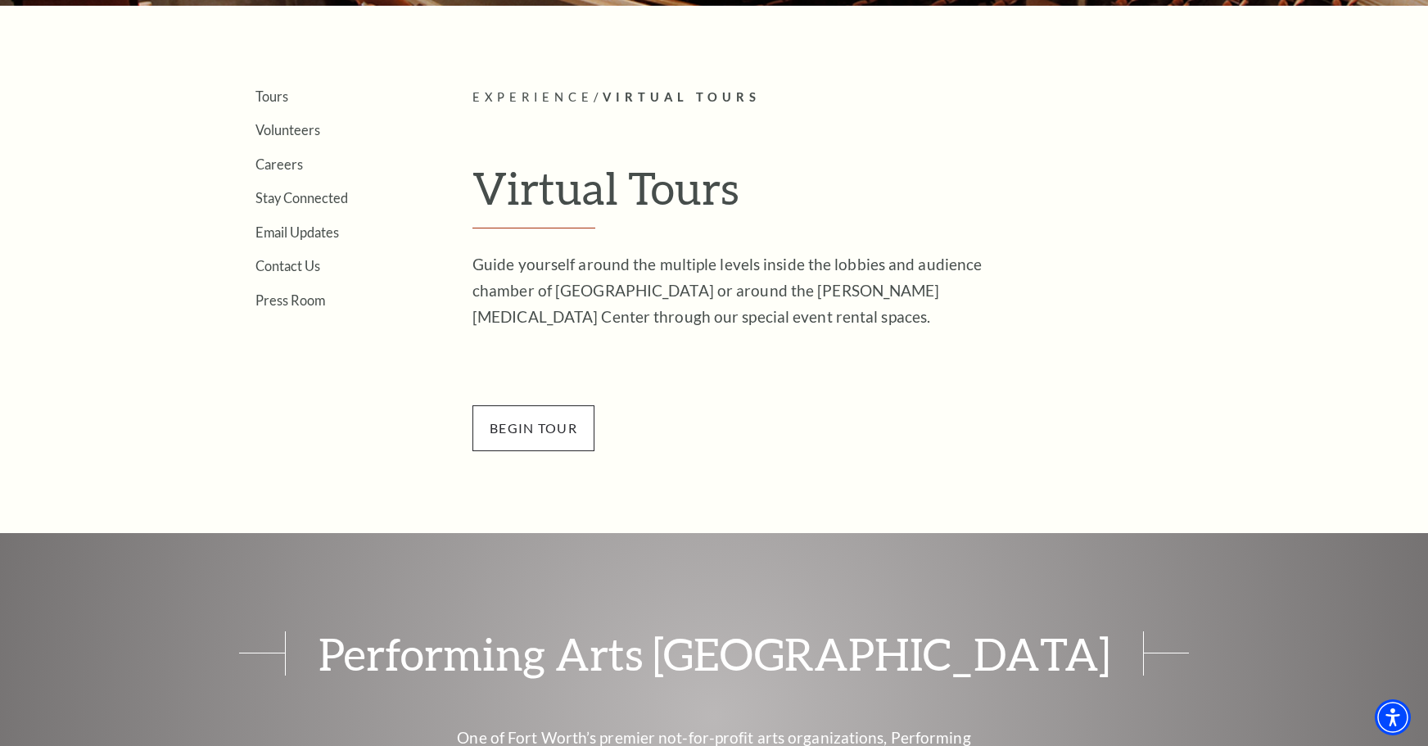
click at [566, 422] on span "BEGin Tour" at bounding box center [533, 428] width 122 height 46
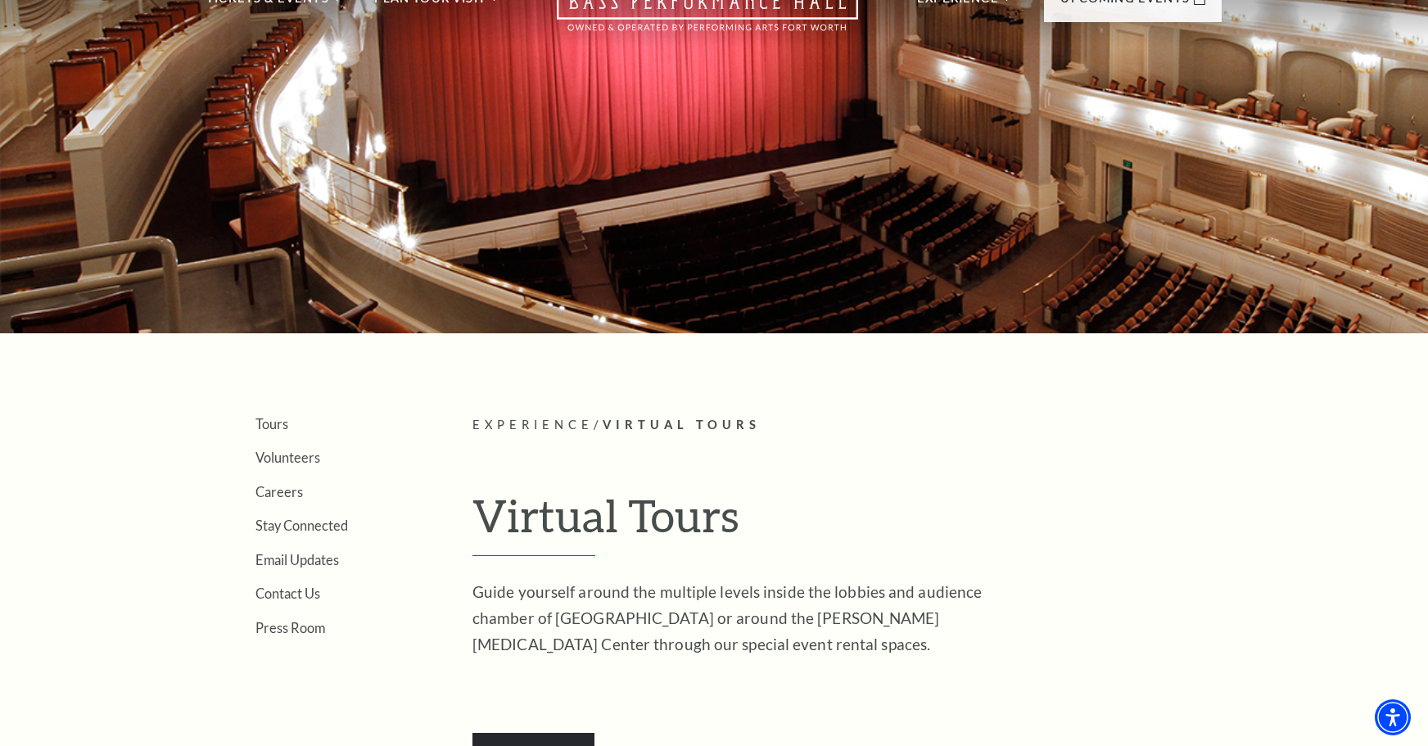
scroll to position [0, 0]
